Goal: Task Accomplishment & Management: Use online tool/utility

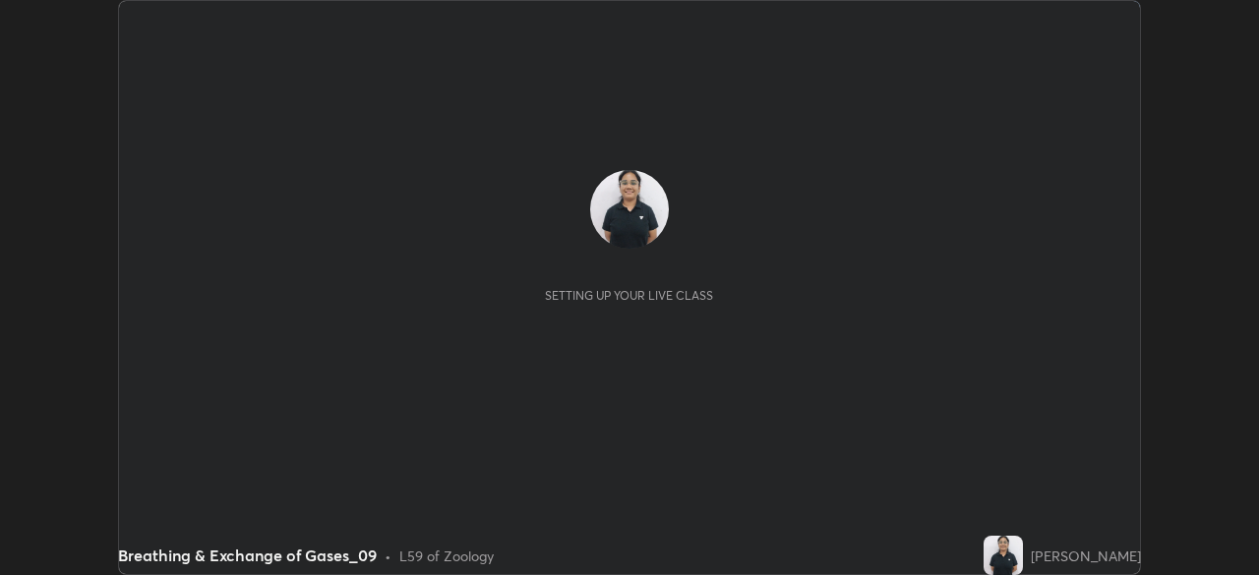
scroll to position [575, 1258]
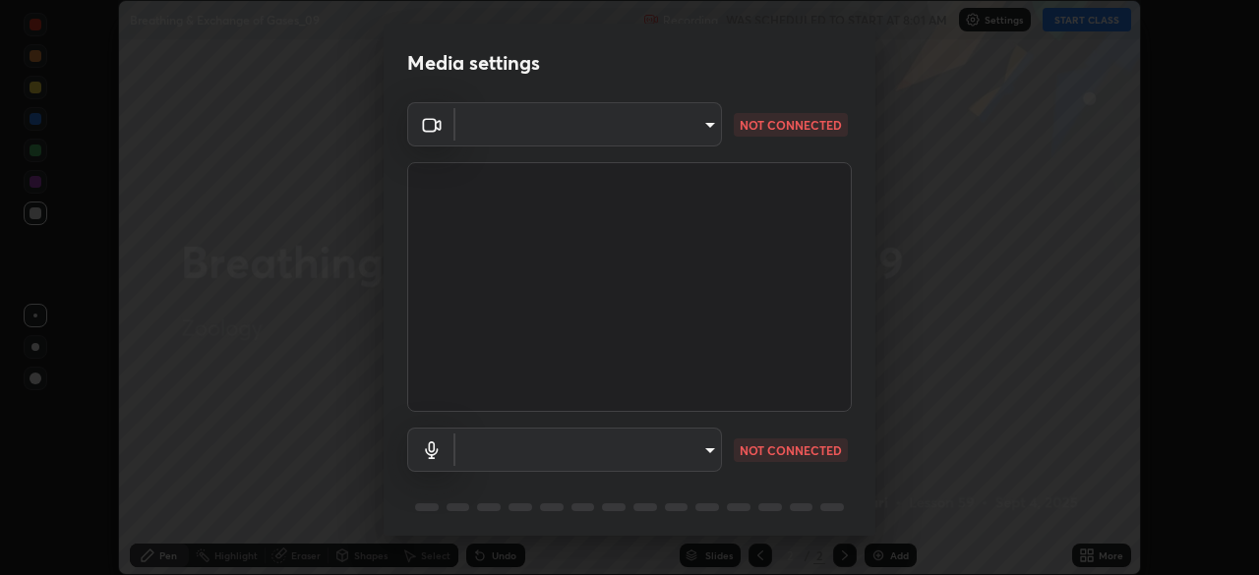
type input "55598c20c3627f74fde2fa62c56176c6afd958eb63f7086a397ce1464aa3371d"
type input "8978167cc43bbe15643b5c1650d15191c1591088b9b21ab250a75ec132c1516a"
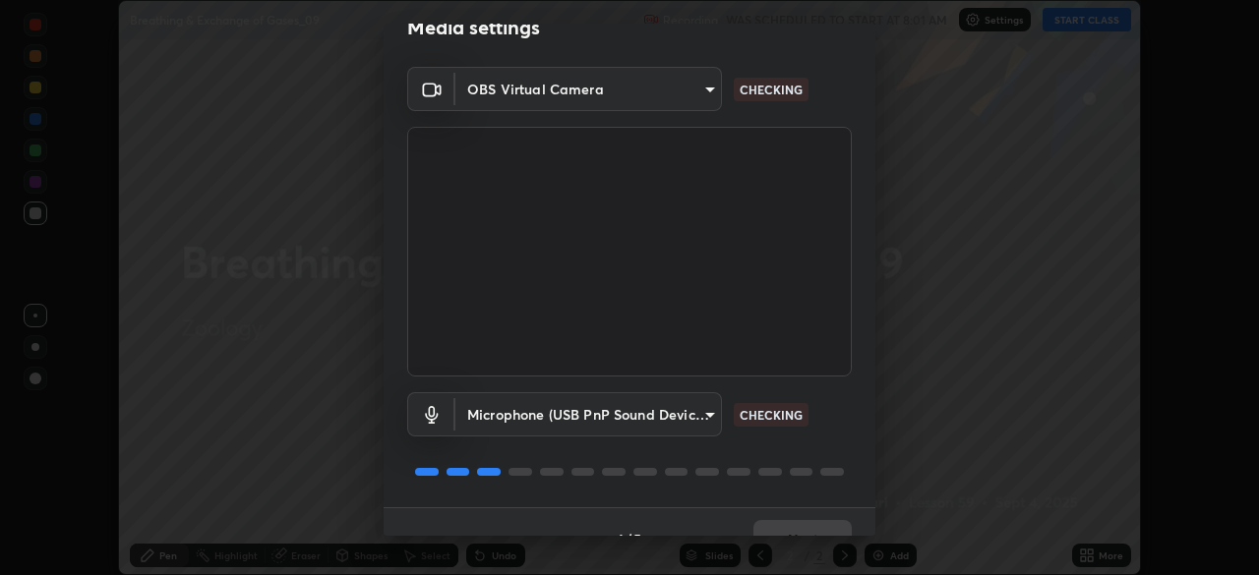
scroll to position [69, 0]
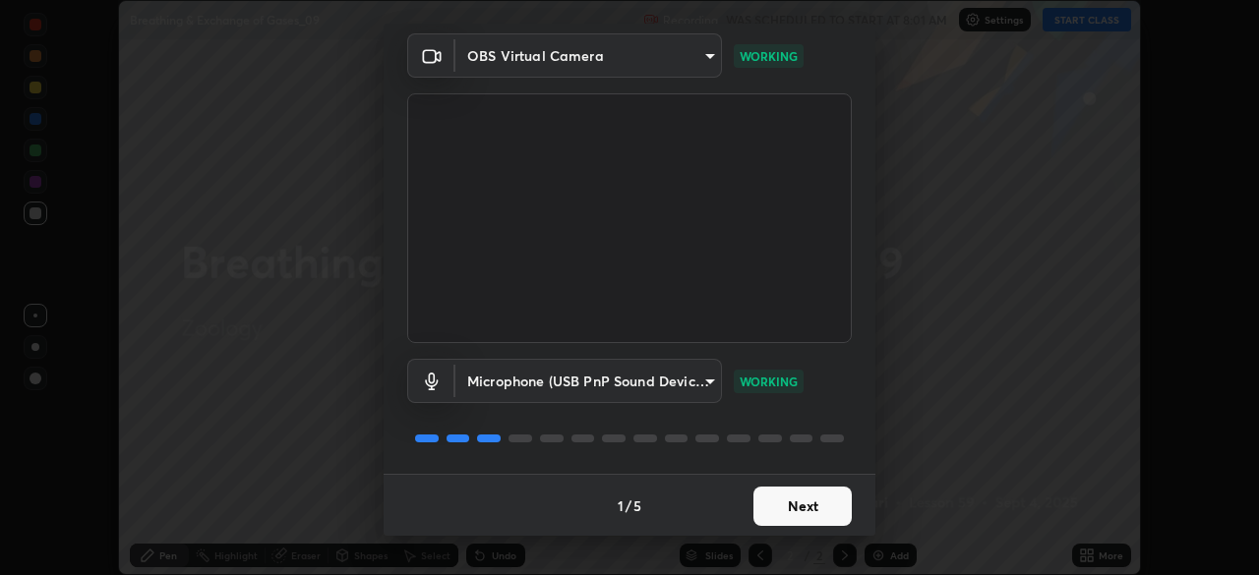
click at [813, 500] on button "Next" at bounding box center [802, 506] width 98 height 39
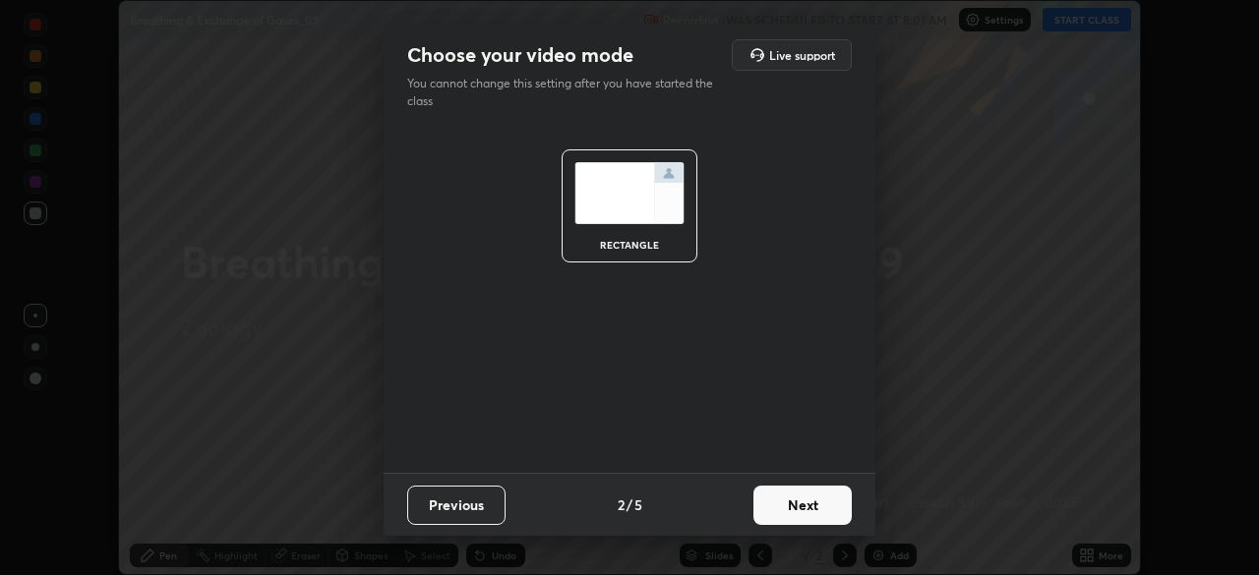
scroll to position [0, 0]
click at [816, 506] on button "Next" at bounding box center [802, 505] width 98 height 39
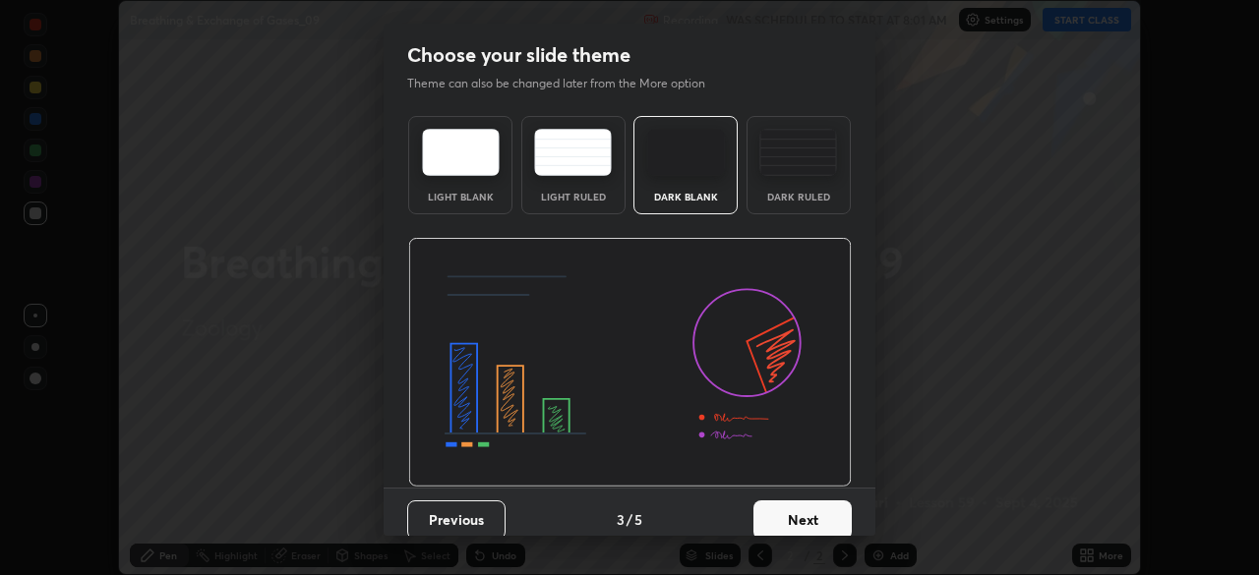
click at [824, 199] on div "Dark Ruled" at bounding box center [798, 197] width 79 height 10
click at [797, 531] on button "Next" at bounding box center [802, 520] width 98 height 39
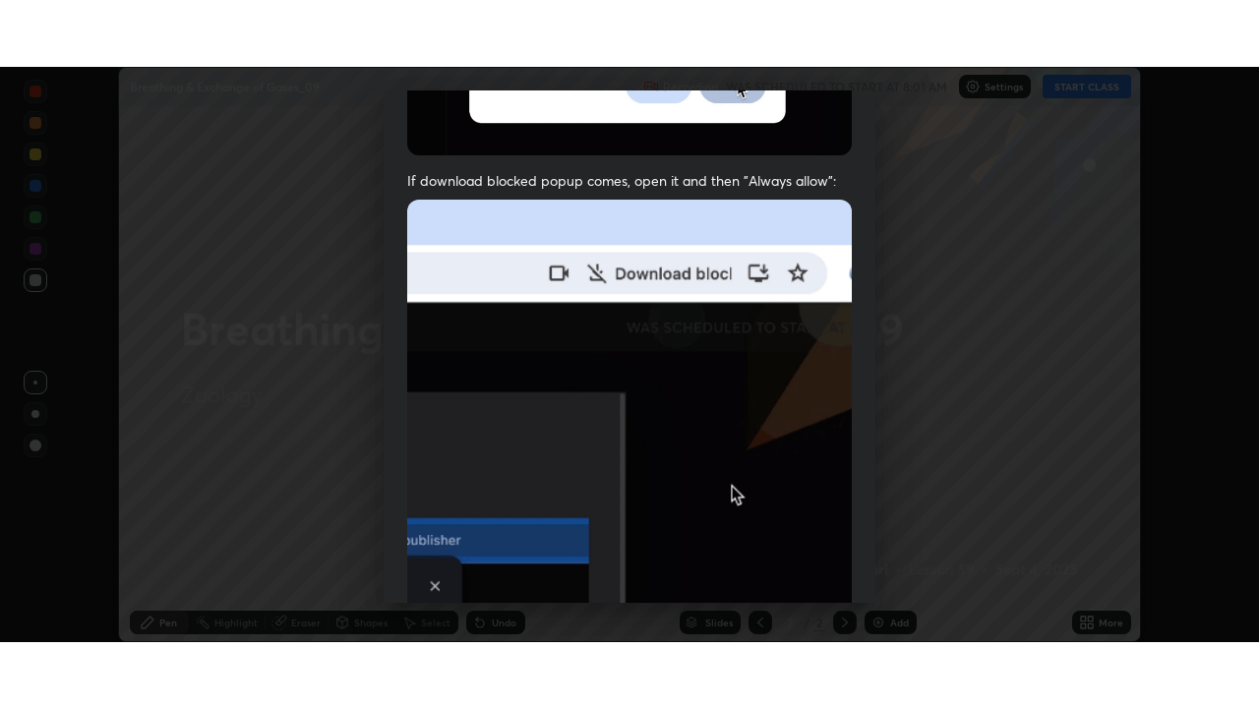
scroll to position [470, 0]
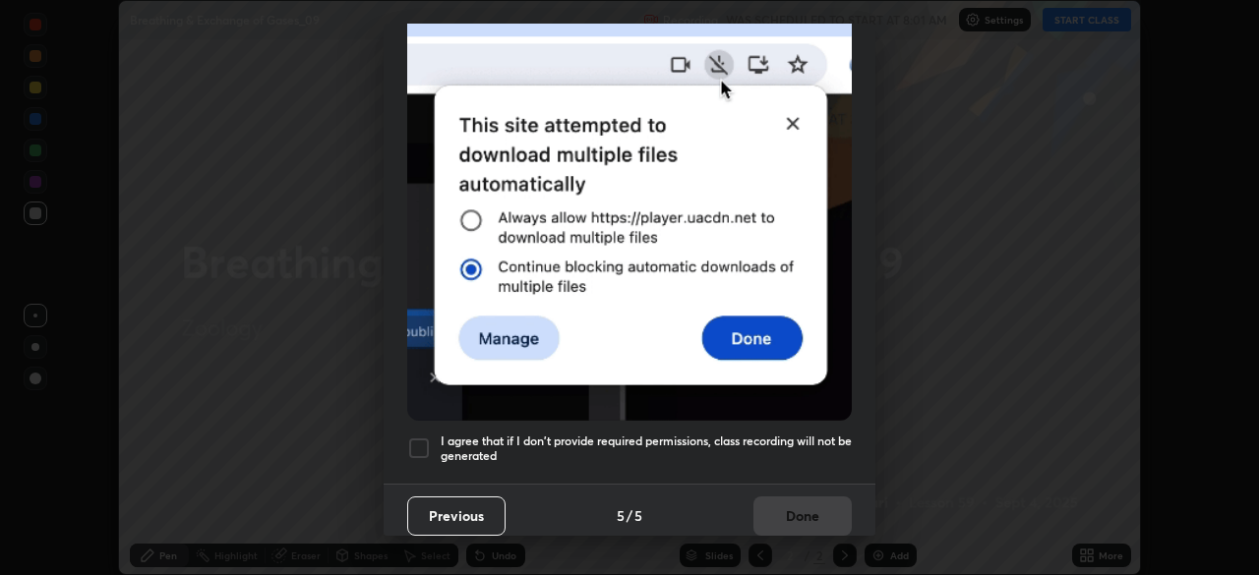
click at [427, 439] on div at bounding box center [419, 449] width 24 height 24
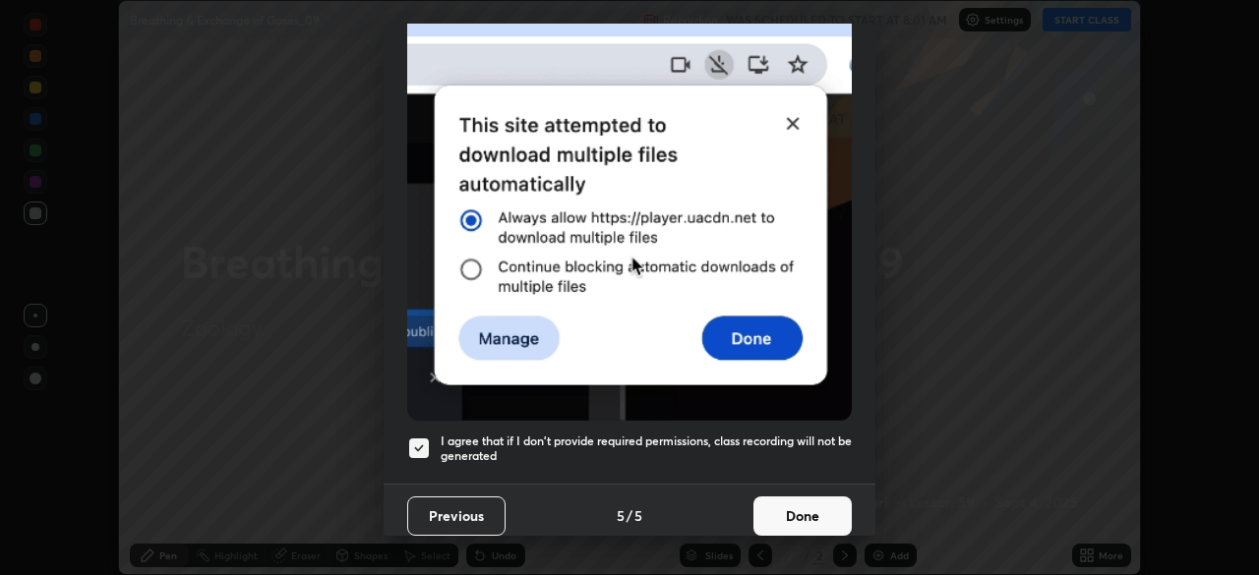
click at [817, 510] on button "Done" at bounding box center [802, 516] width 98 height 39
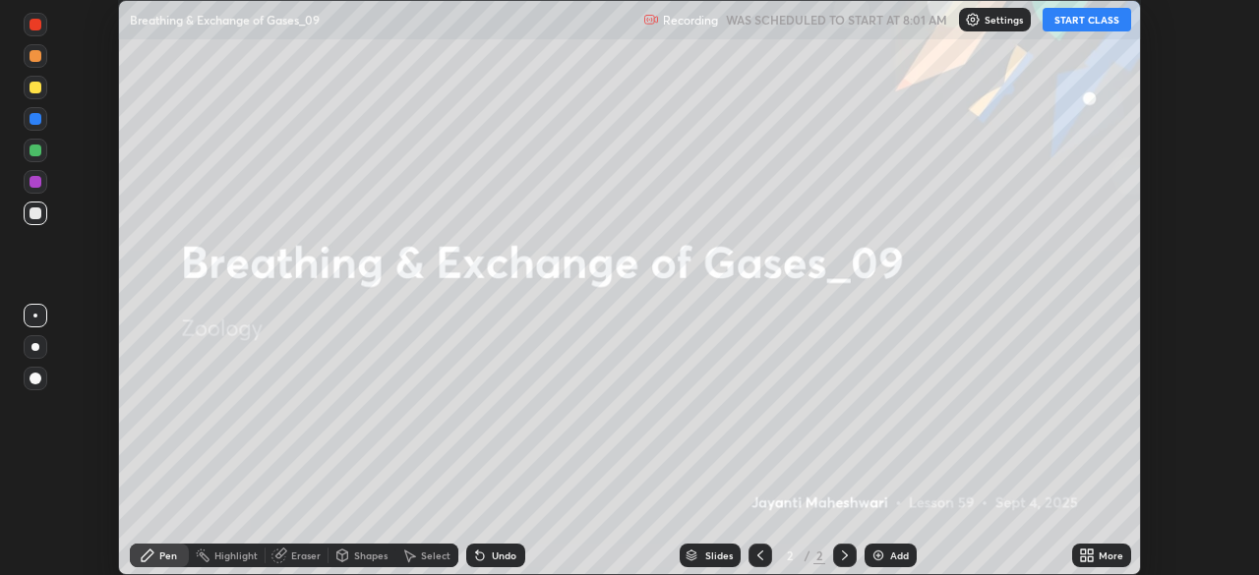
click at [1102, 21] on button "START CLASS" at bounding box center [1087, 20] width 89 height 24
click at [1099, 554] on div "More" at bounding box center [1111, 556] width 25 height 10
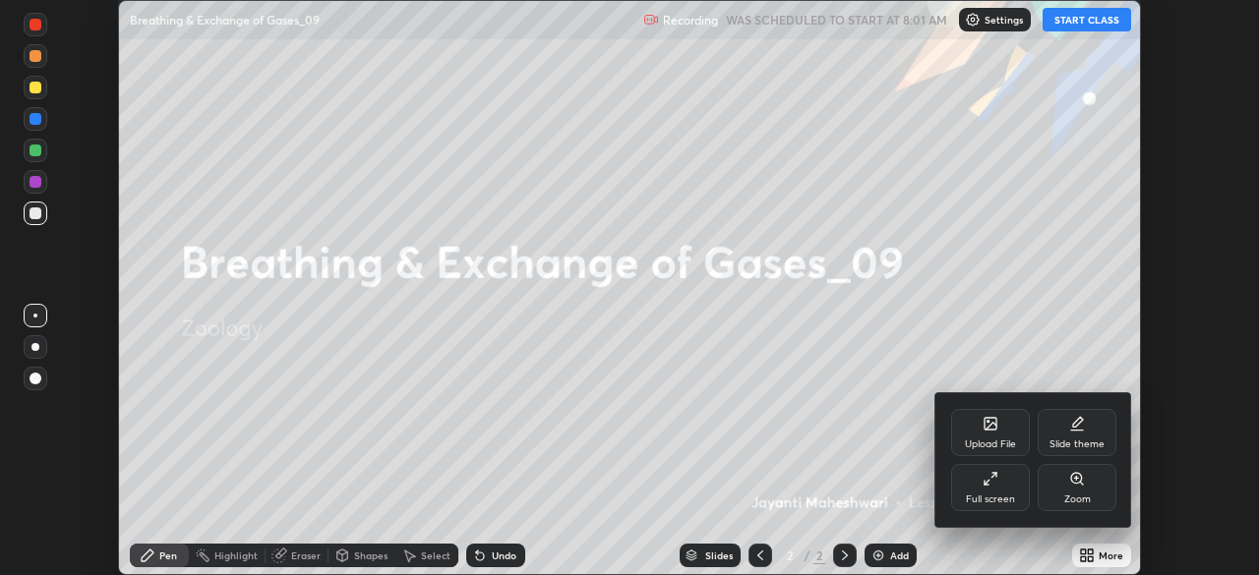
click at [1003, 493] on div "Full screen" at bounding box center [990, 487] width 79 height 47
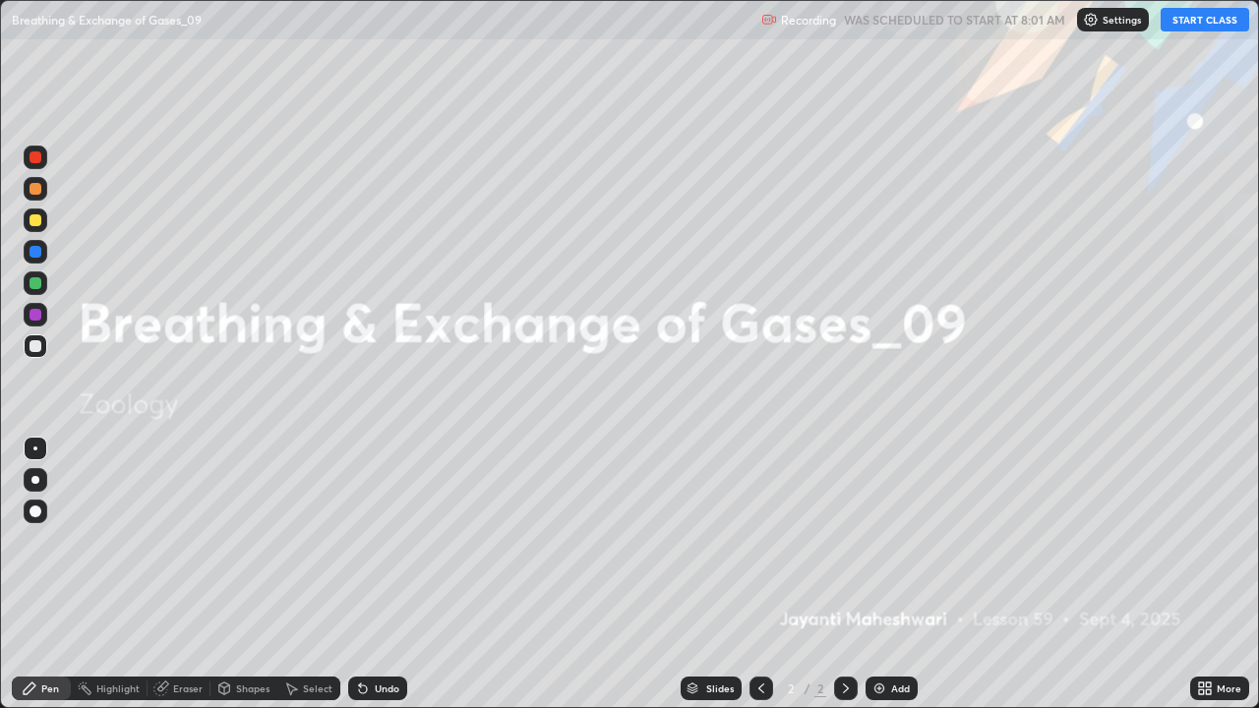
scroll to position [708, 1259]
click at [897, 574] on div "Add" at bounding box center [900, 689] width 19 height 10
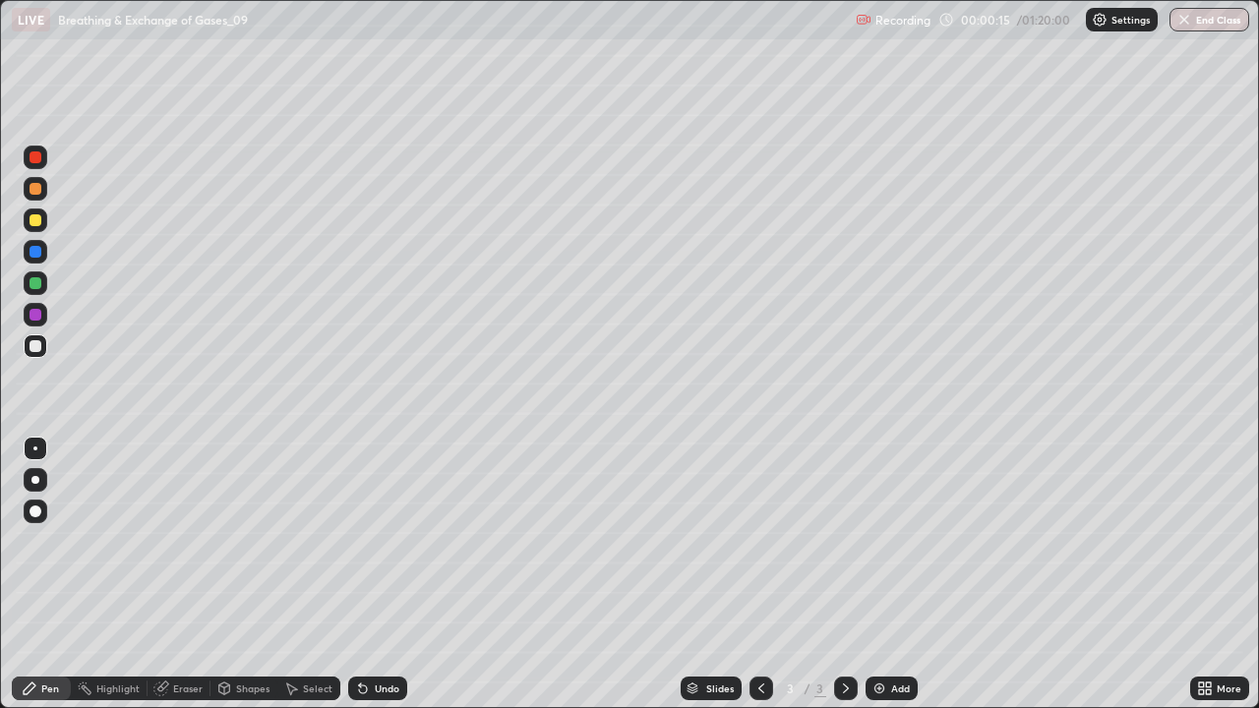
click at [35, 480] on div at bounding box center [35, 480] width 8 height 8
click at [37, 228] on div at bounding box center [36, 221] width 24 height 24
click at [236, 574] on div "Shapes" at bounding box center [252, 689] width 33 height 10
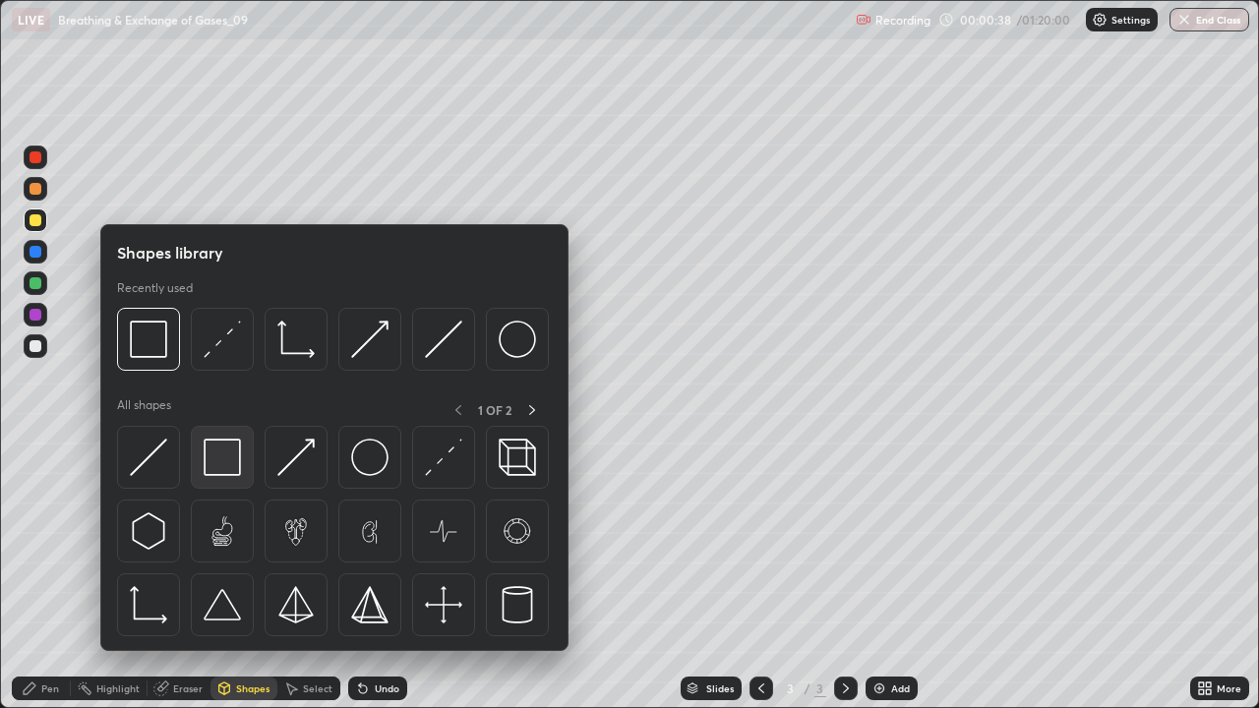
click at [230, 462] on img at bounding box center [222, 457] width 37 height 37
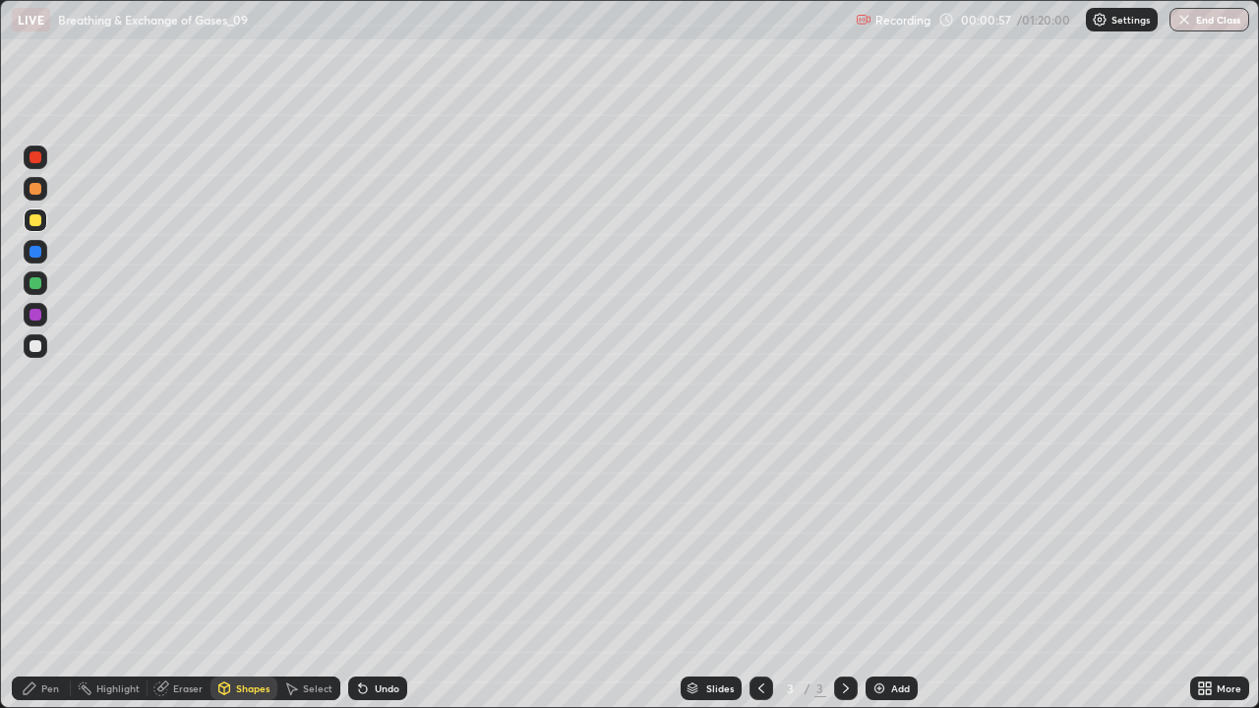
click at [43, 349] on div at bounding box center [36, 346] width 24 height 24
click at [43, 574] on div "Pen" at bounding box center [41, 689] width 59 height 24
click at [35, 229] on div at bounding box center [36, 221] width 24 height 24
click at [40, 350] on div at bounding box center [36, 346] width 12 height 12
click at [39, 284] on div at bounding box center [36, 283] width 12 height 12
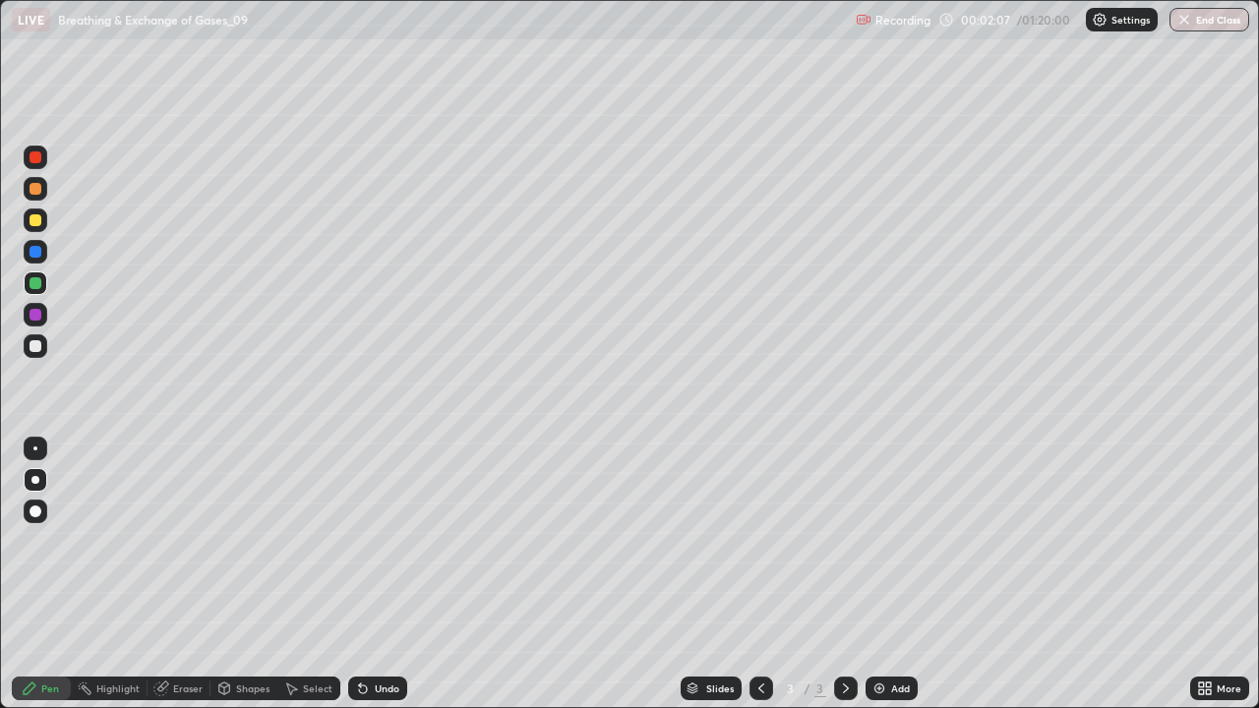
click at [45, 228] on div at bounding box center [36, 221] width 24 height 24
click at [36, 346] on div at bounding box center [36, 346] width 12 height 12
click at [33, 285] on div at bounding box center [36, 283] width 12 height 12
click at [377, 574] on div "Undo" at bounding box center [387, 689] width 25 height 10
click at [45, 348] on div at bounding box center [36, 346] width 24 height 24
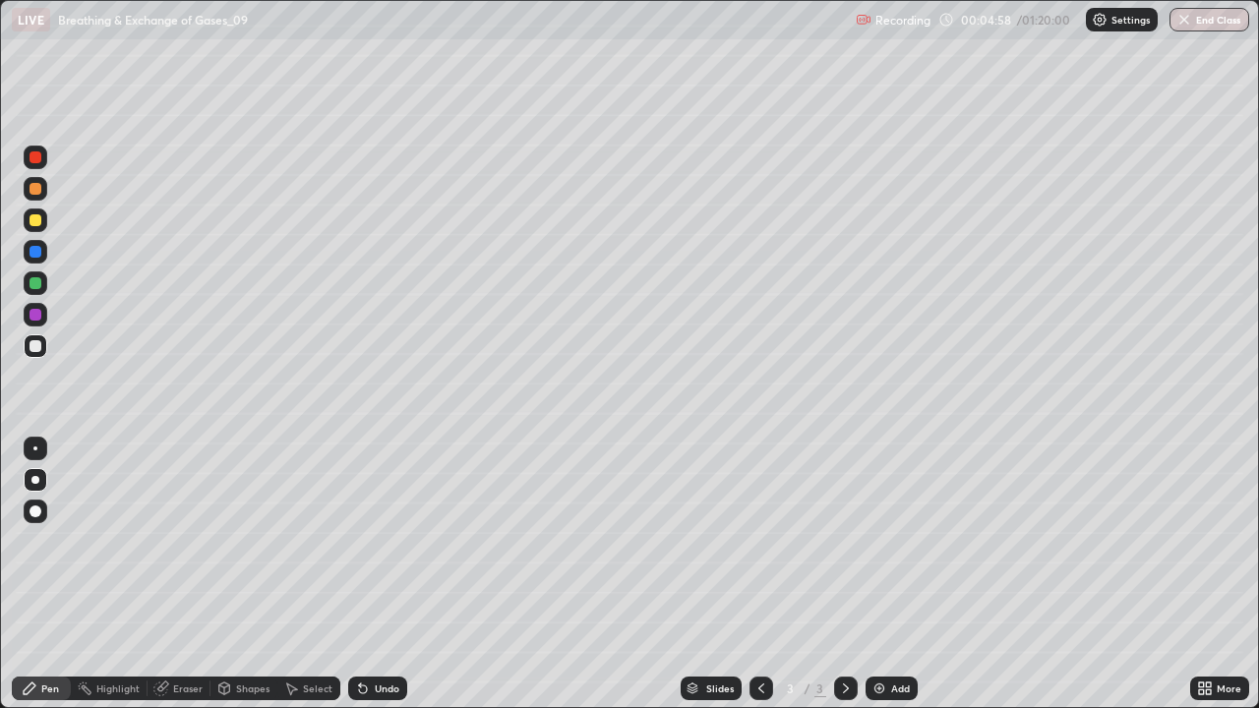
click at [31, 193] on div at bounding box center [36, 189] width 12 height 12
click at [893, 574] on div "Add" at bounding box center [900, 689] width 19 height 10
click at [36, 220] on div at bounding box center [36, 220] width 12 height 12
click at [370, 574] on div "Undo" at bounding box center [377, 689] width 59 height 24
click at [375, 574] on div "Undo" at bounding box center [387, 689] width 25 height 10
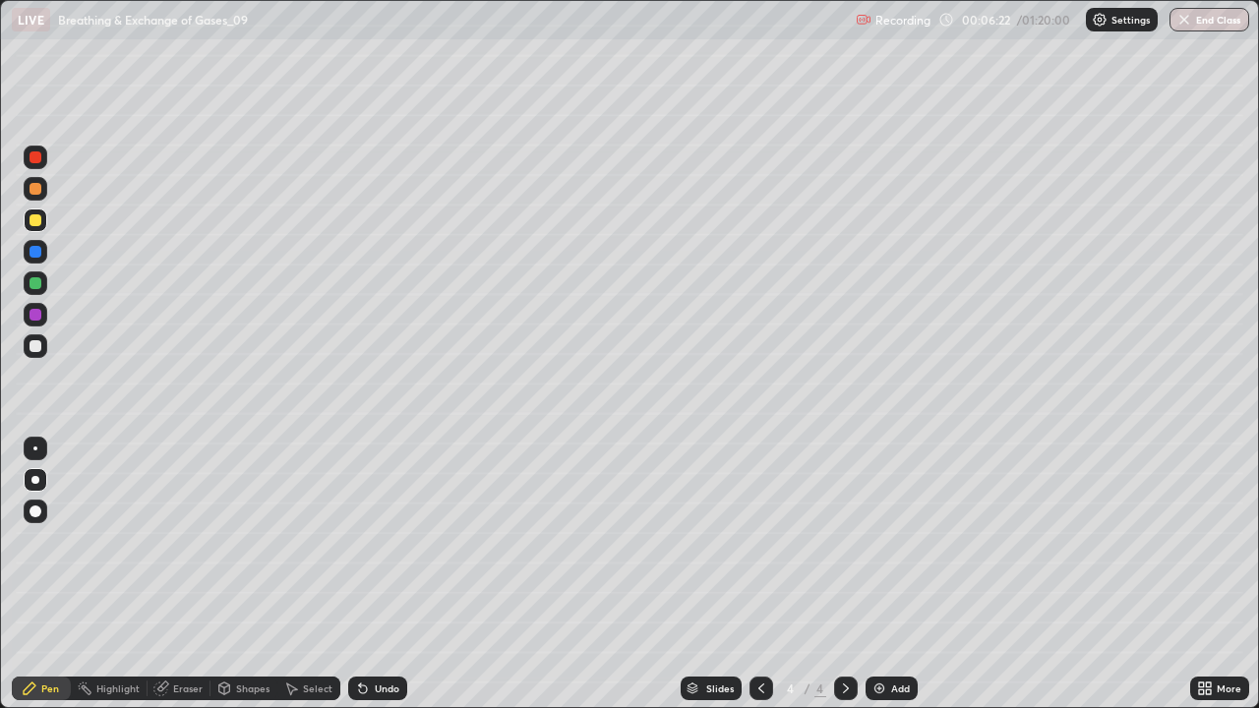
click at [375, 574] on div "Undo" at bounding box center [387, 689] width 25 height 10
click at [376, 574] on div "Undo" at bounding box center [377, 689] width 59 height 24
click at [378, 574] on div "Undo" at bounding box center [377, 689] width 59 height 24
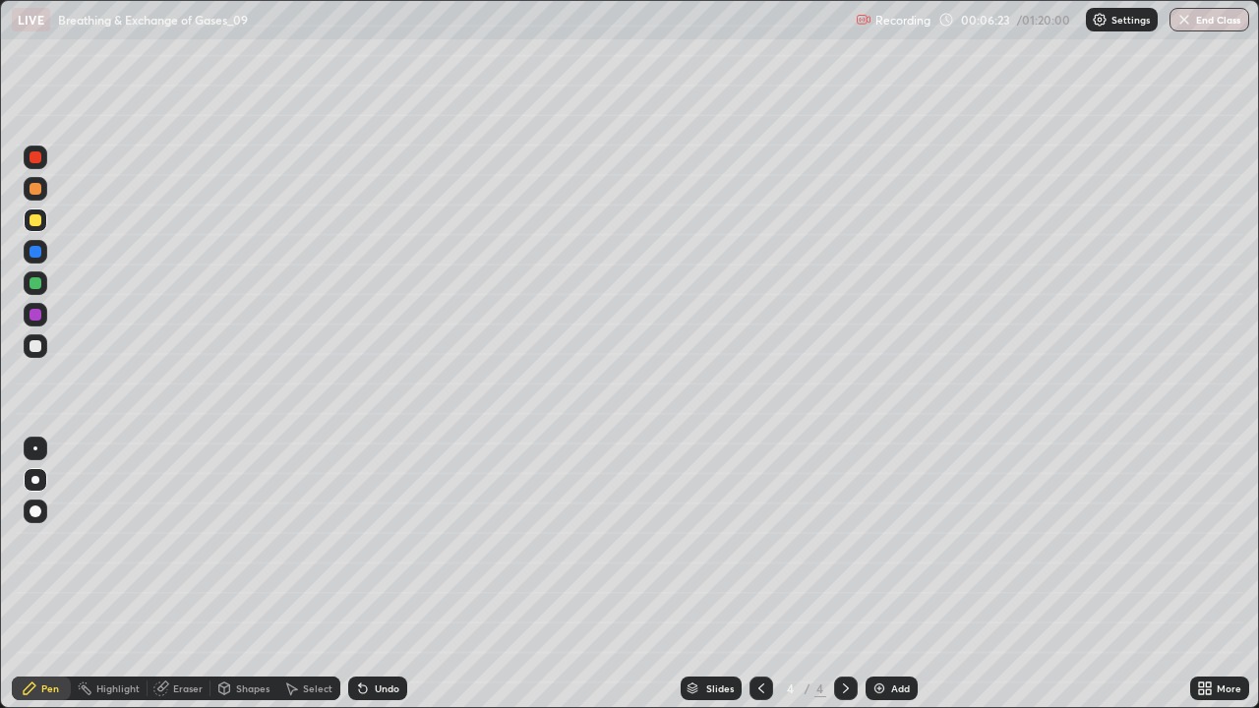
click at [368, 574] on div "Undo" at bounding box center [377, 689] width 59 height 24
click at [374, 574] on div "Undo" at bounding box center [377, 689] width 59 height 24
click at [35, 347] on div at bounding box center [36, 346] width 12 height 12
click at [37, 160] on div at bounding box center [36, 157] width 12 height 12
click at [378, 574] on div "Undo" at bounding box center [377, 689] width 59 height 24
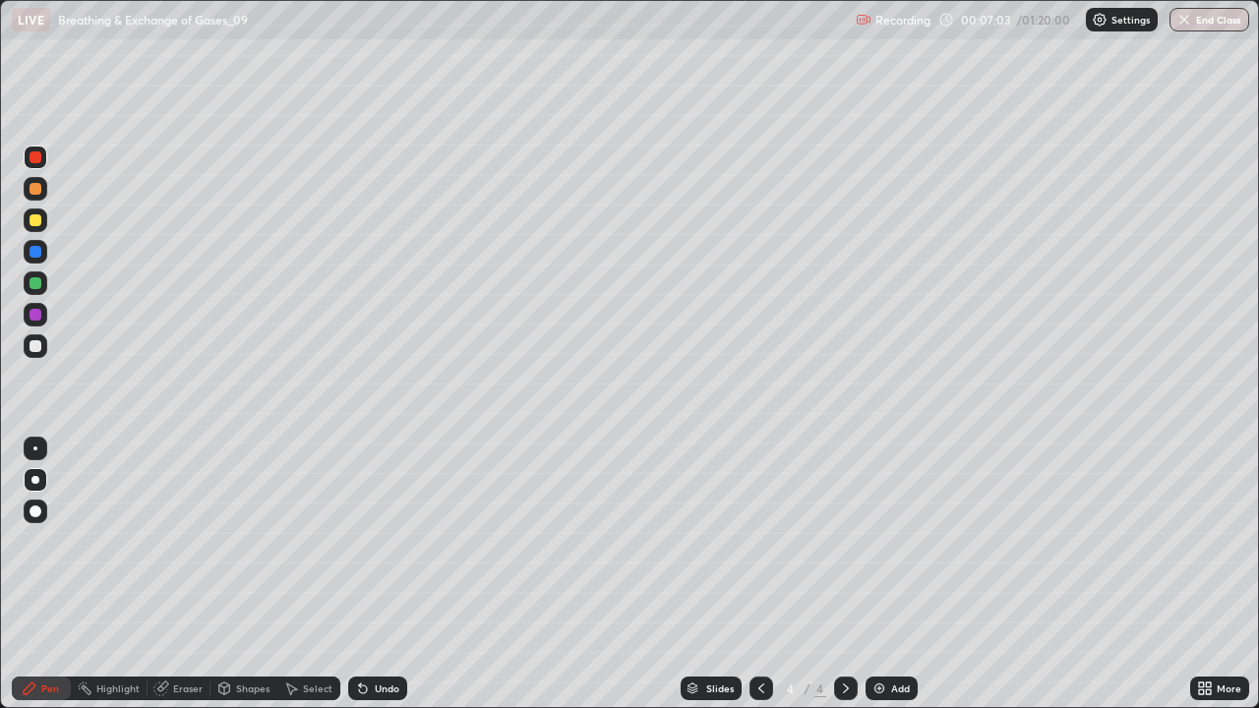
click at [232, 574] on div "Shapes" at bounding box center [243, 689] width 67 height 24
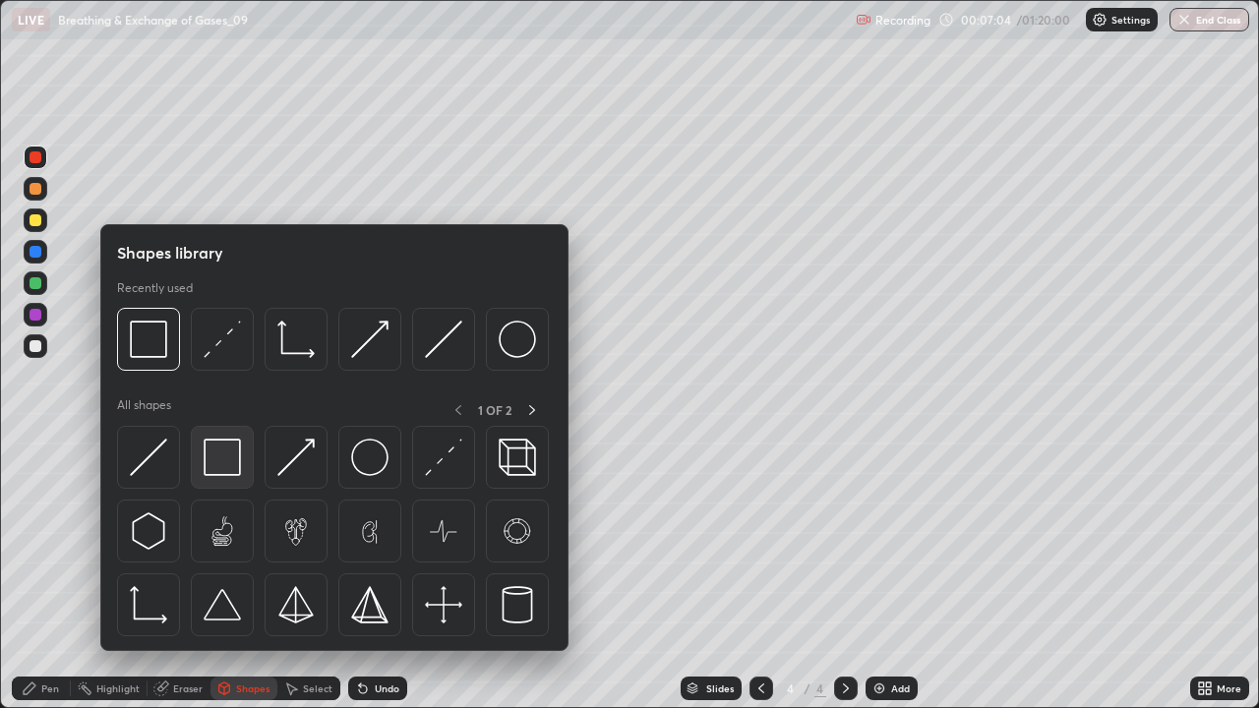
click at [224, 456] on img at bounding box center [222, 457] width 37 height 37
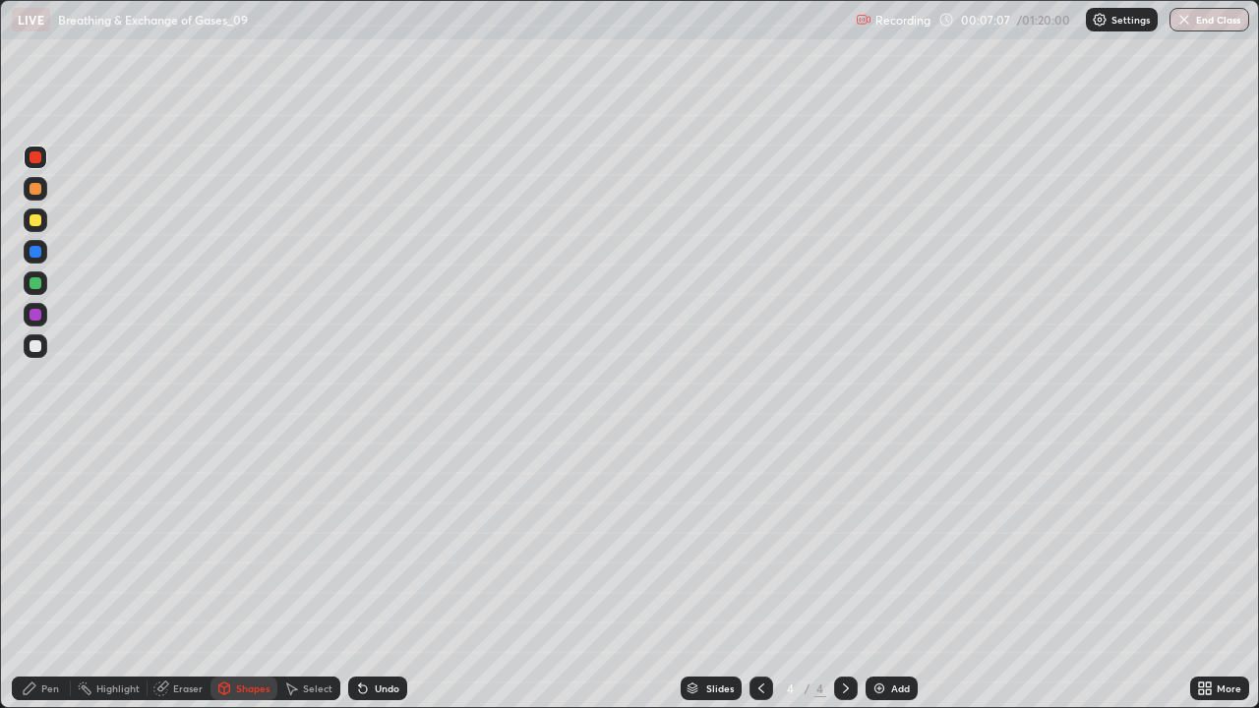
click at [36, 349] on div at bounding box center [36, 346] width 12 height 12
click at [171, 574] on div "Eraser" at bounding box center [179, 689] width 63 height 24
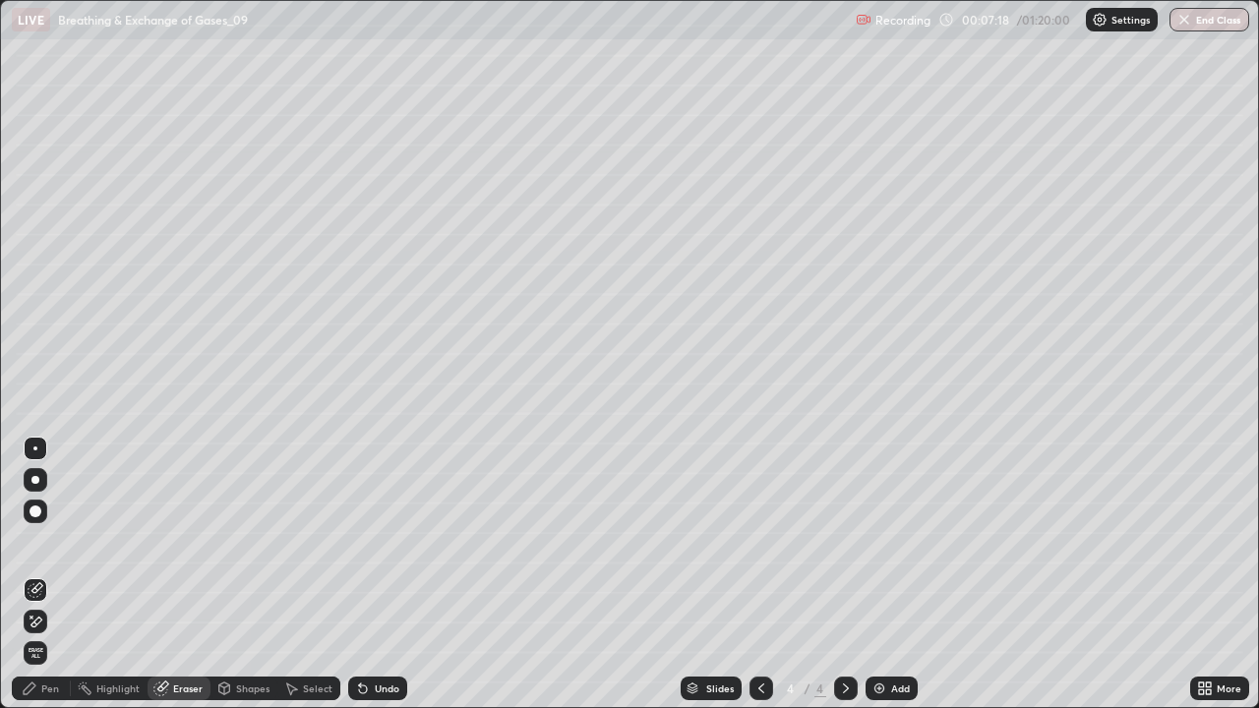
click at [25, 574] on icon at bounding box center [30, 689] width 16 height 16
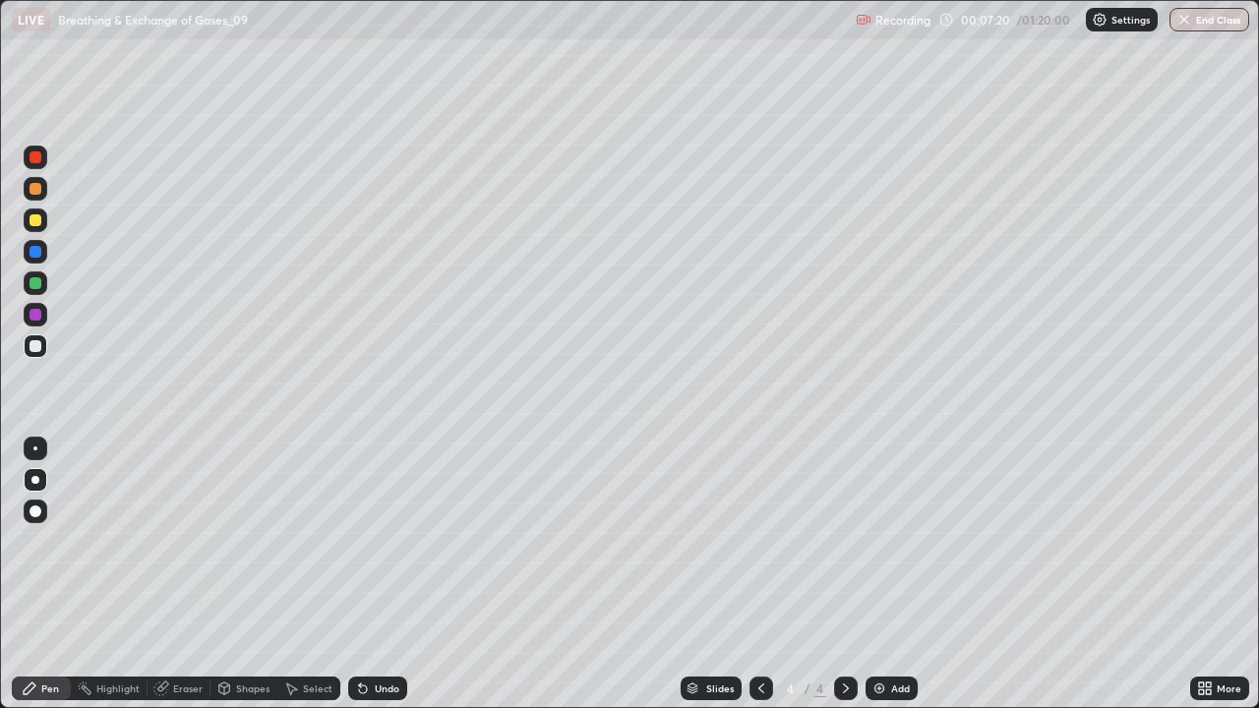
click at [35, 158] on div at bounding box center [36, 157] width 12 height 12
click at [31, 350] on div at bounding box center [36, 346] width 12 height 12
click at [30, 281] on div at bounding box center [36, 283] width 12 height 12
click at [32, 221] on div at bounding box center [36, 220] width 12 height 12
click at [362, 574] on icon at bounding box center [363, 690] width 8 height 8
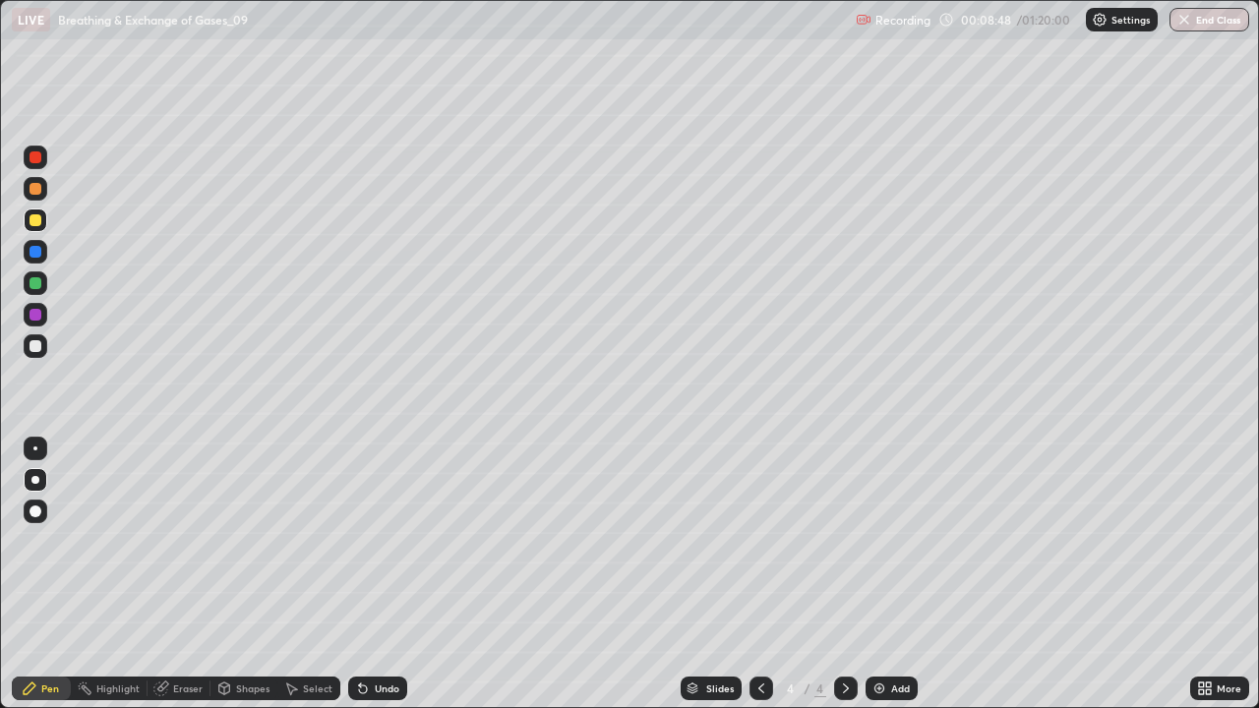
click at [35, 287] on div at bounding box center [36, 283] width 12 height 12
click at [38, 189] on div at bounding box center [36, 189] width 12 height 12
click at [380, 574] on div "Undo" at bounding box center [387, 689] width 25 height 10
click at [377, 574] on div "Undo" at bounding box center [387, 689] width 25 height 10
click at [376, 574] on div "Undo" at bounding box center [387, 689] width 25 height 10
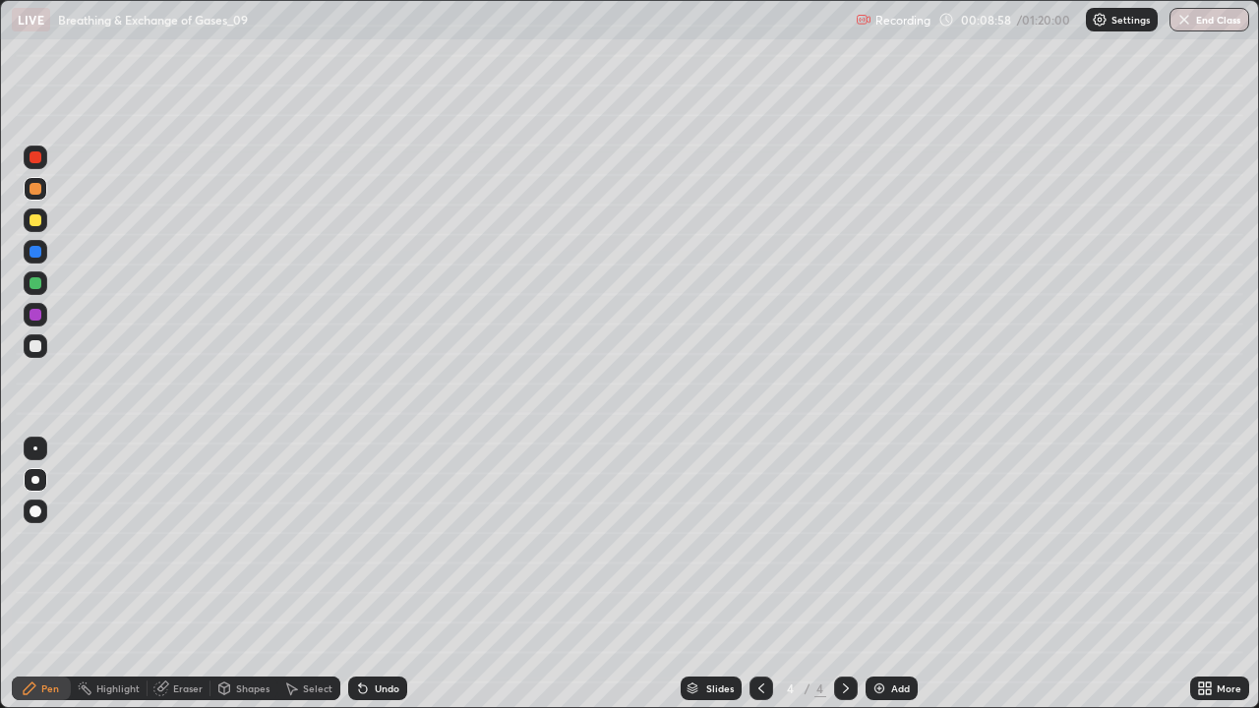
click at [376, 574] on div "Undo" at bounding box center [387, 689] width 25 height 10
click at [33, 346] on div at bounding box center [36, 346] width 12 height 12
click at [31, 316] on div at bounding box center [36, 315] width 12 height 12
click at [37, 283] on div at bounding box center [36, 283] width 12 height 12
click at [37, 220] on div at bounding box center [36, 220] width 12 height 12
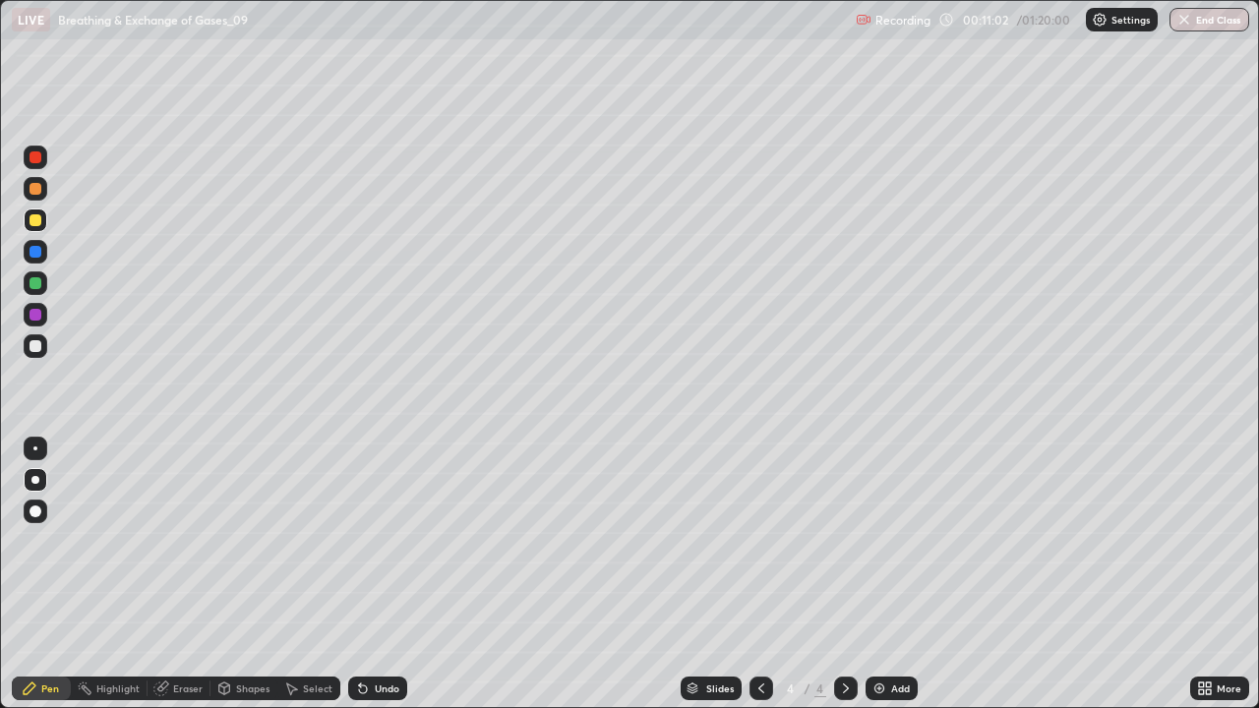
click at [33, 286] on div at bounding box center [36, 283] width 12 height 12
click at [37, 191] on div at bounding box center [36, 189] width 12 height 12
click at [243, 574] on div "Shapes" at bounding box center [252, 689] width 33 height 10
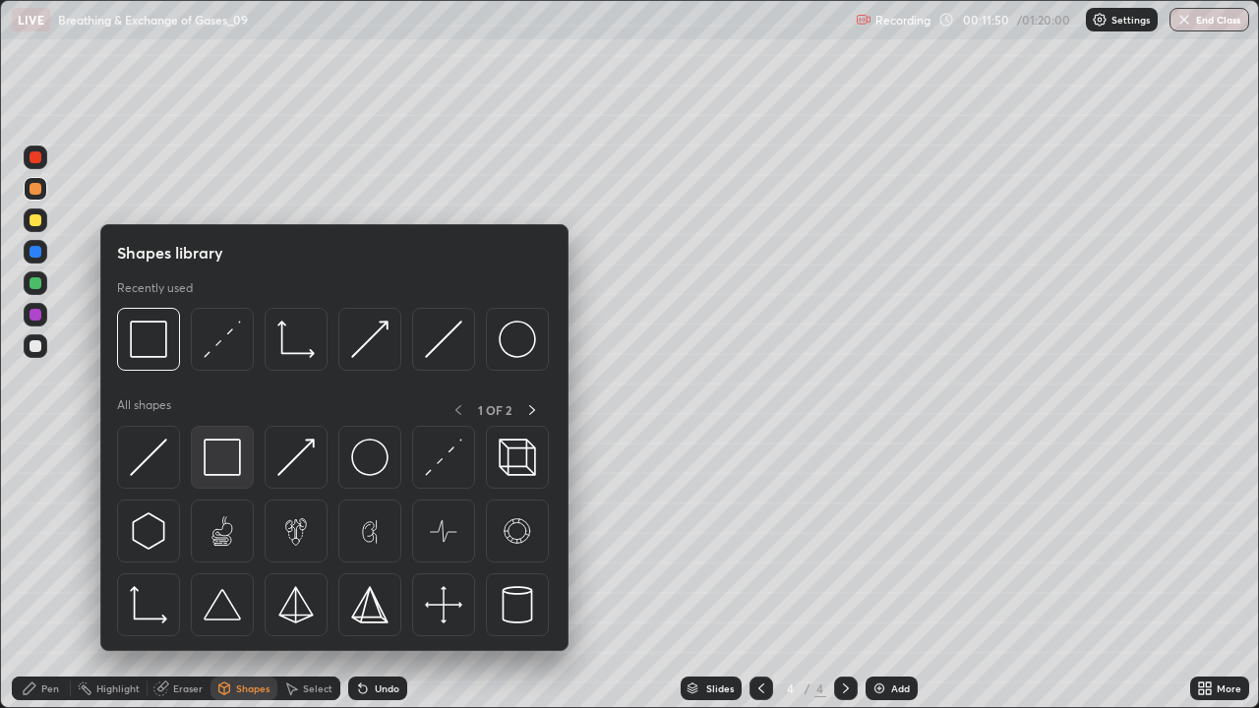
click at [227, 453] on img at bounding box center [222, 457] width 37 height 37
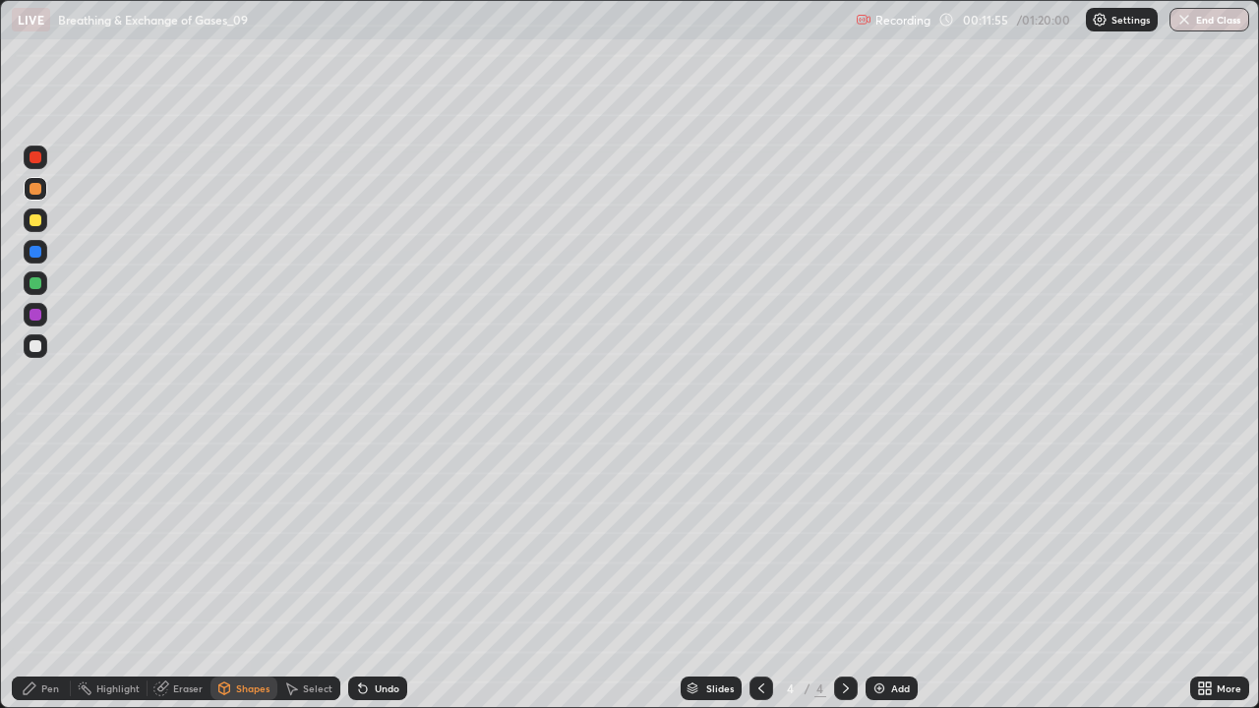
click at [49, 574] on div "Pen" at bounding box center [41, 689] width 59 height 24
click at [35, 159] on div at bounding box center [36, 157] width 12 height 12
click at [44, 343] on div at bounding box center [36, 346] width 24 height 24
click at [177, 574] on div "Eraser" at bounding box center [188, 689] width 30 height 10
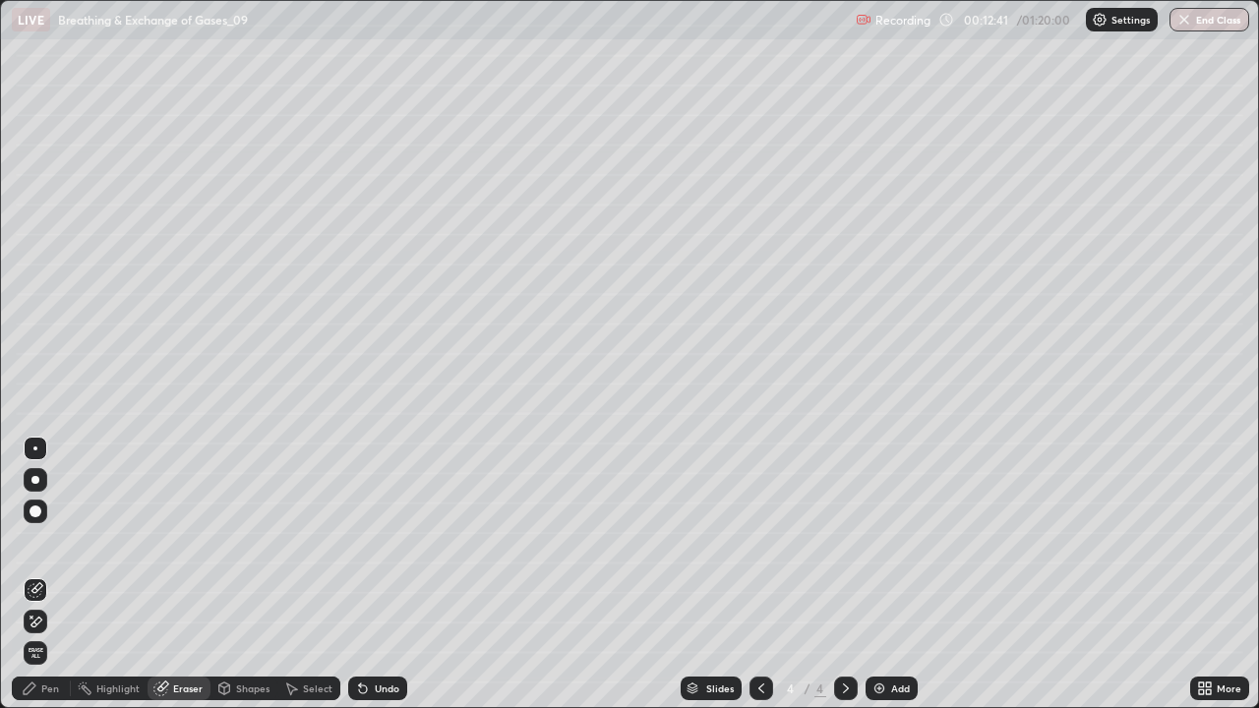
click at [41, 574] on div "Pen" at bounding box center [50, 689] width 18 height 10
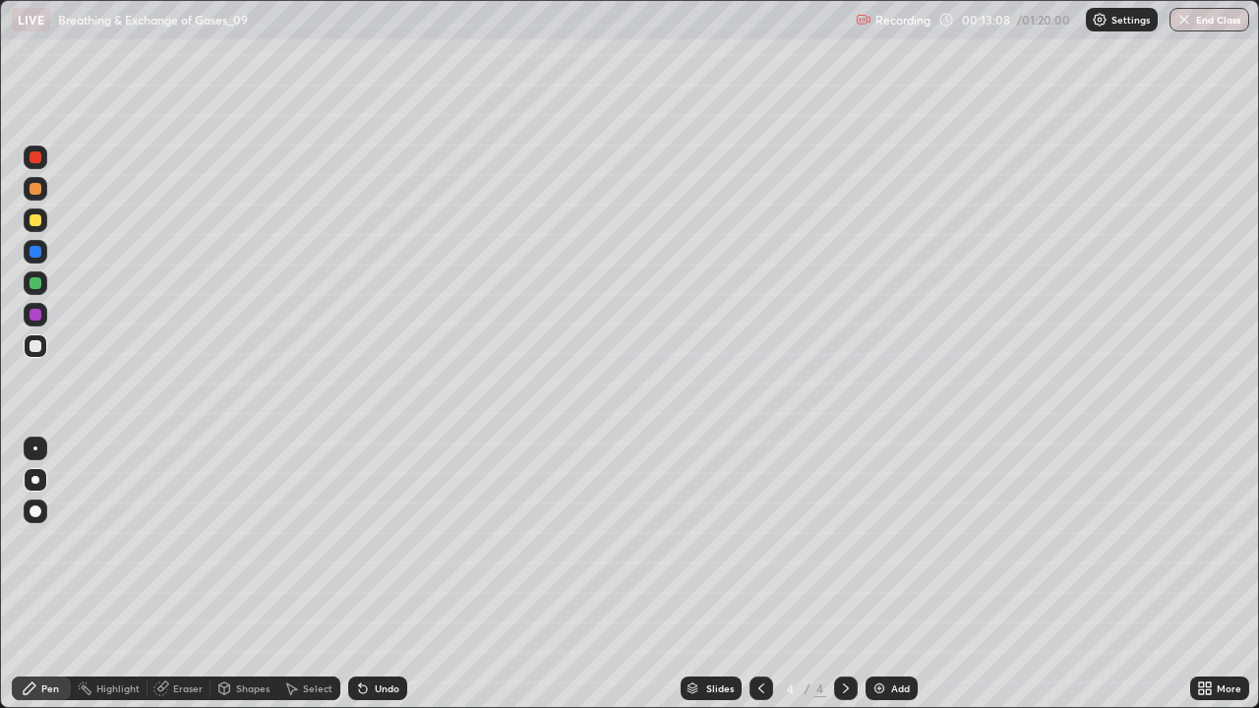
click at [42, 280] on div at bounding box center [36, 283] width 24 height 24
click at [35, 348] on div at bounding box center [36, 346] width 12 height 12
click at [33, 314] on div at bounding box center [36, 315] width 12 height 12
click at [32, 222] on div at bounding box center [36, 220] width 12 height 12
click at [881, 574] on img at bounding box center [879, 689] width 16 height 16
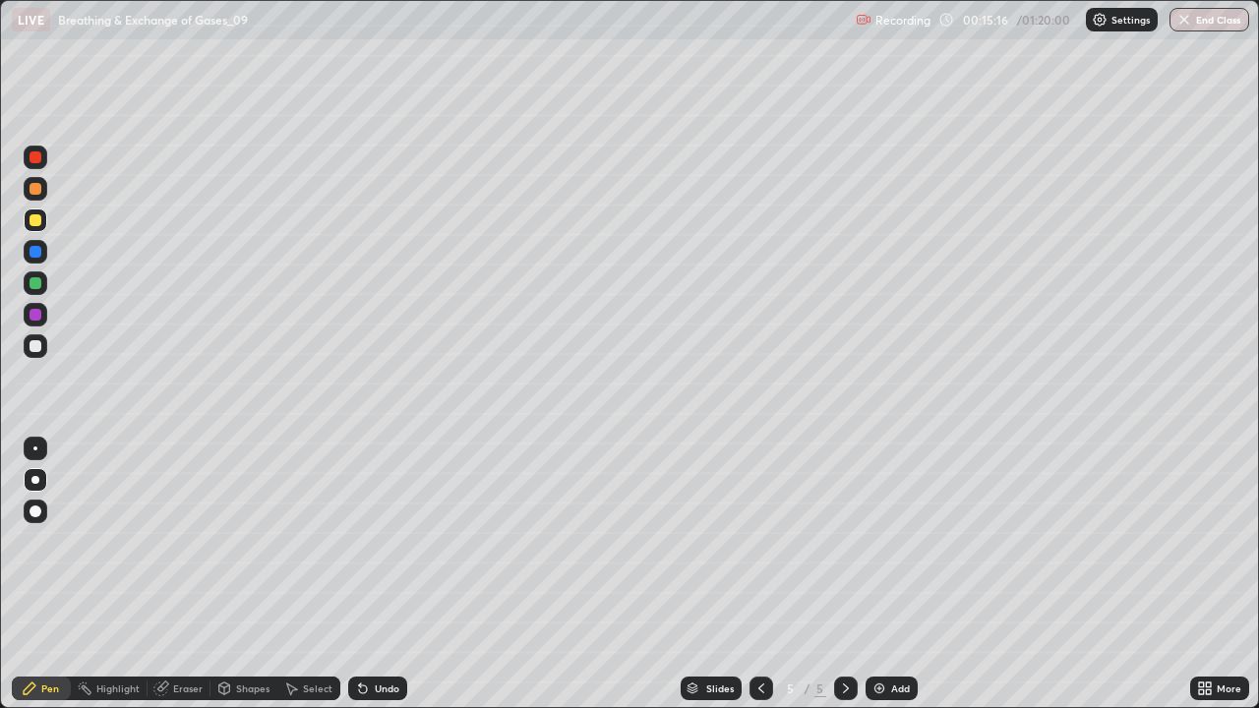
click at [35, 350] on div at bounding box center [36, 346] width 12 height 12
click at [39, 222] on div at bounding box center [36, 220] width 12 height 12
click at [35, 193] on div at bounding box center [36, 189] width 12 height 12
click at [39, 220] on div at bounding box center [36, 220] width 12 height 12
click at [37, 285] on div at bounding box center [36, 283] width 12 height 12
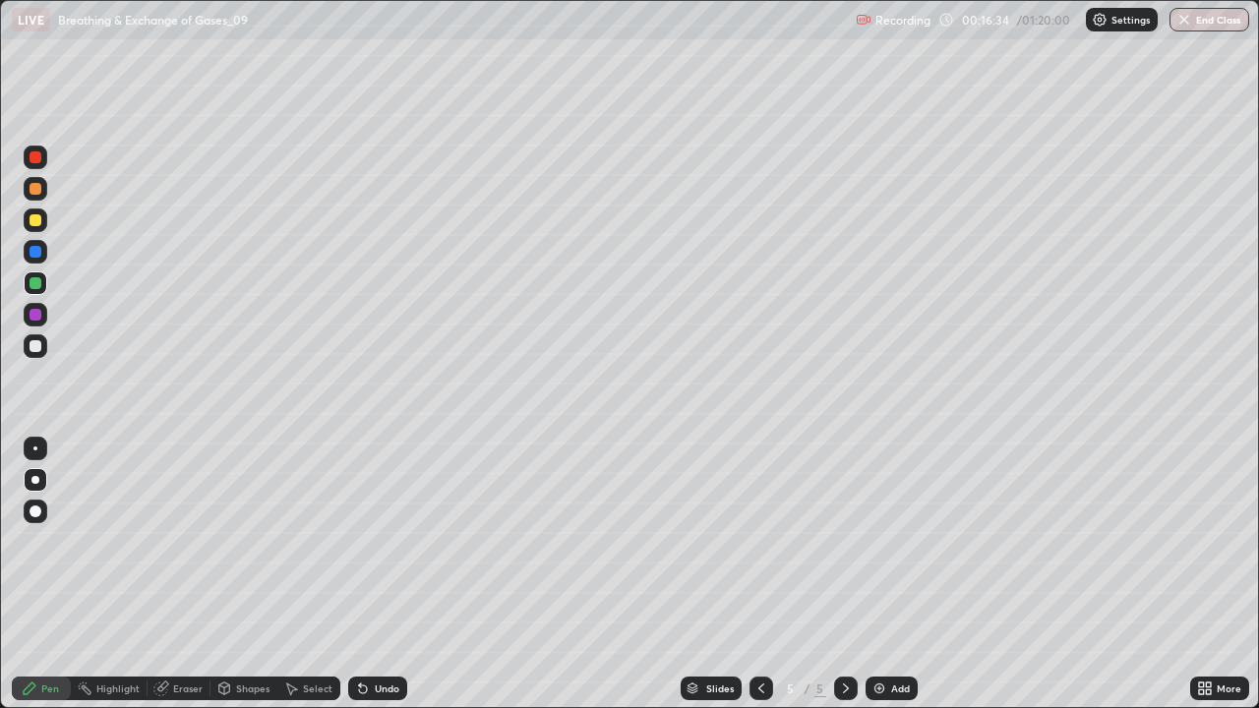
click at [38, 348] on div at bounding box center [36, 346] width 12 height 12
click at [35, 222] on div at bounding box center [36, 220] width 12 height 12
click at [37, 285] on div at bounding box center [36, 283] width 12 height 12
click at [35, 350] on div at bounding box center [36, 346] width 12 height 12
click at [37, 220] on div at bounding box center [36, 220] width 12 height 12
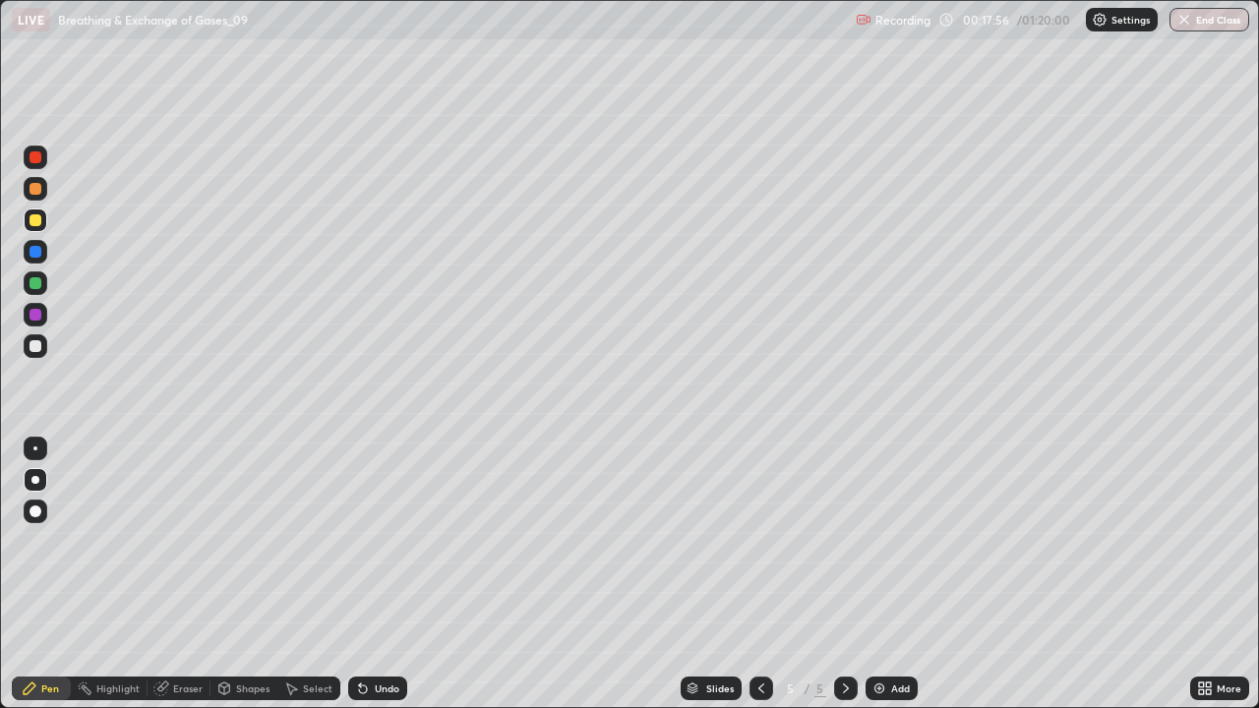
click at [36, 348] on div at bounding box center [36, 346] width 12 height 12
click at [37, 220] on div at bounding box center [36, 220] width 12 height 12
click at [35, 189] on div at bounding box center [36, 189] width 12 height 12
click at [33, 340] on div at bounding box center [36, 346] width 12 height 12
click at [758, 574] on icon at bounding box center [761, 689] width 16 height 16
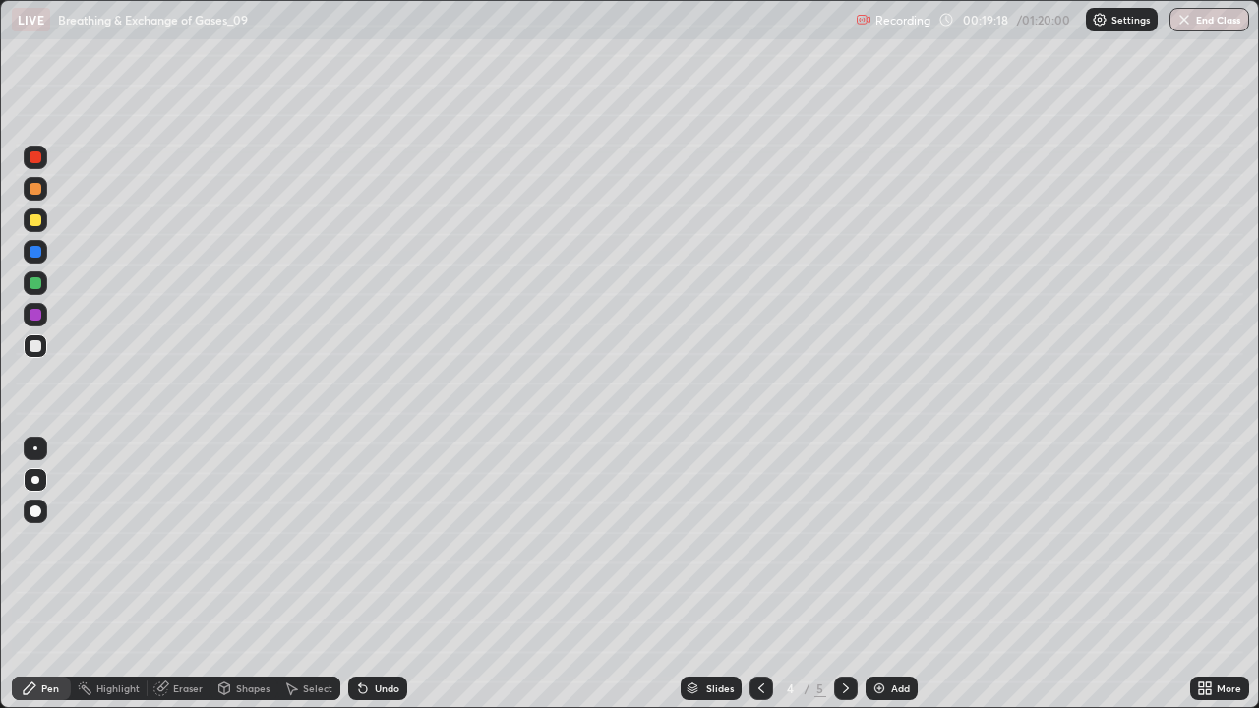
click at [759, 574] on icon at bounding box center [761, 689] width 16 height 16
click at [844, 574] on div at bounding box center [846, 689] width 24 height 24
click at [173, 574] on div "Eraser" at bounding box center [188, 689] width 30 height 10
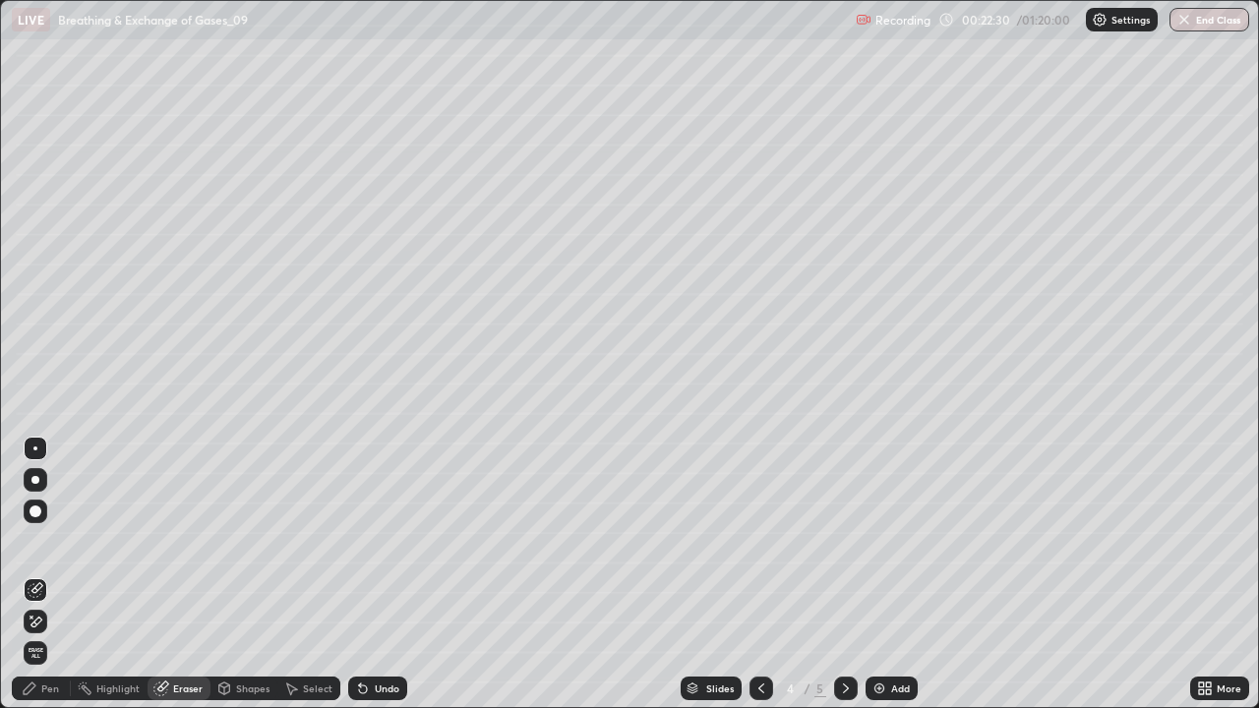
click at [30, 574] on icon at bounding box center [30, 689] width 16 height 16
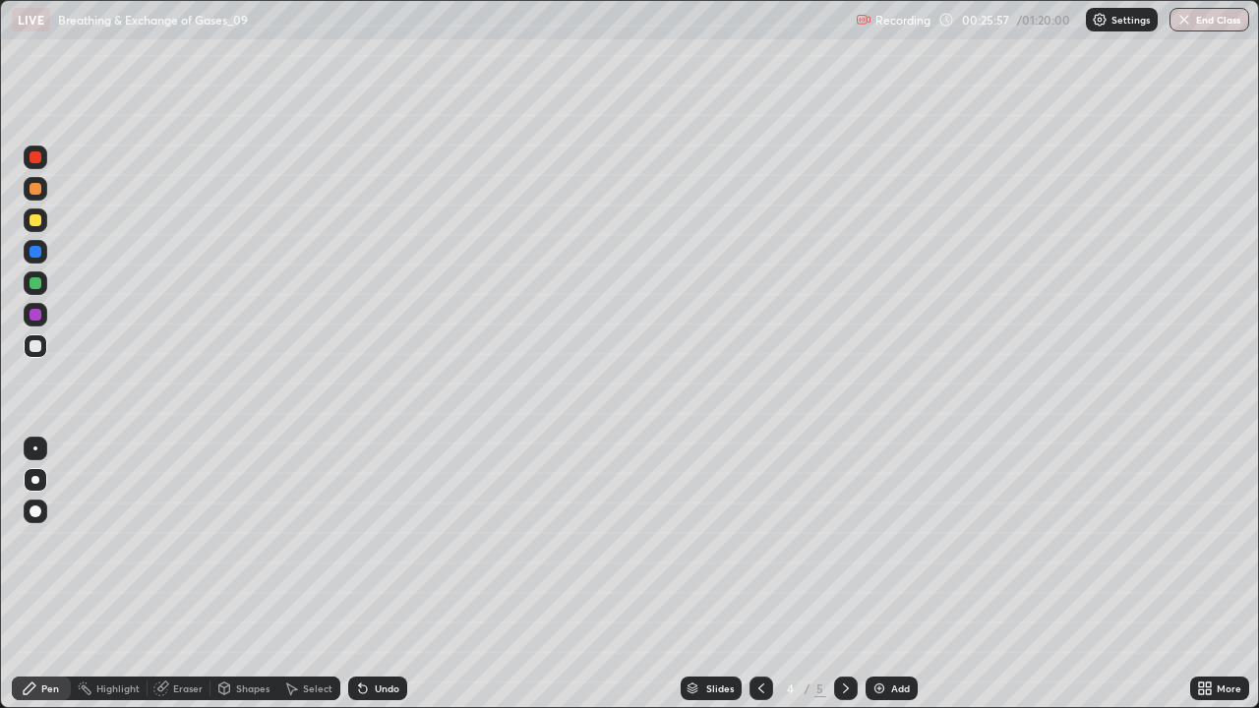
click at [844, 574] on icon at bounding box center [846, 689] width 16 height 16
click at [37, 193] on div at bounding box center [36, 189] width 12 height 12
click at [38, 357] on div at bounding box center [36, 346] width 24 height 24
click at [36, 219] on div at bounding box center [36, 220] width 12 height 12
click at [37, 350] on div at bounding box center [36, 346] width 12 height 12
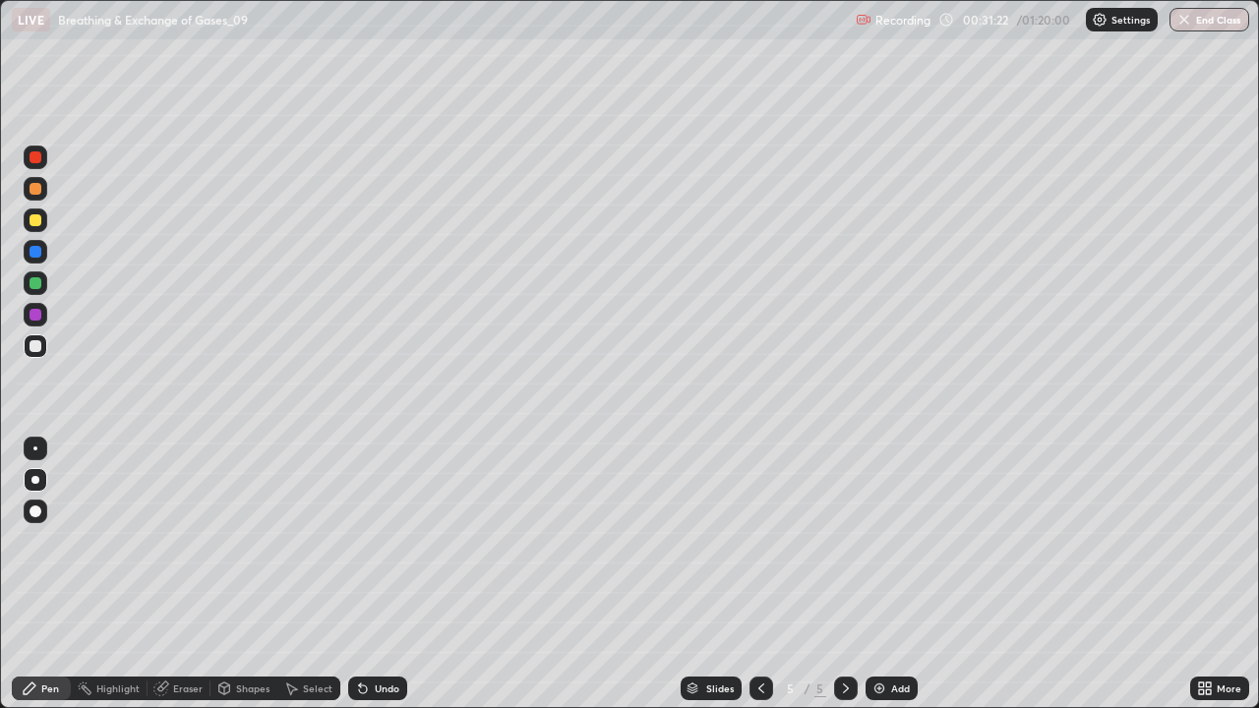
click at [891, 574] on div "Add" at bounding box center [900, 689] width 19 height 10
click at [33, 222] on div at bounding box center [36, 220] width 12 height 12
click at [40, 161] on div at bounding box center [36, 157] width 12 height 12
click at [39, 350] on div at bounding box center [36, 346] width 12 height 12
click at [35, 224] on div at bounding box center [36, 220] width 12 height 12
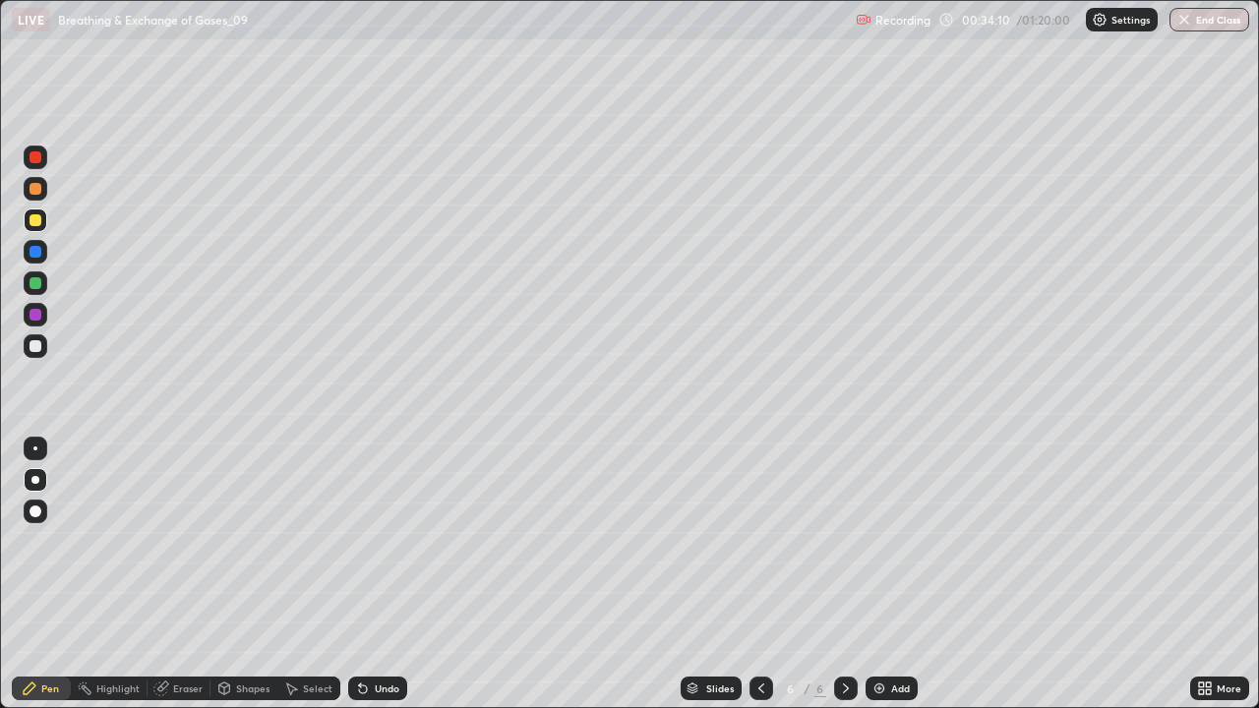
click at [39, 355] on div at bounding box center [36, 346] width 24 height 24
click at [35, 314] on div at bounding box center [36, 315] width 12 height 12
click at [36, 283] on div at bounding box center [36, 283] width 12 height 12
click at [35, 252] on div at bounding box center [36, 252] width 12 height 12
click at [35, 350] on div at bounding box center [36, 346] width 12 height 12
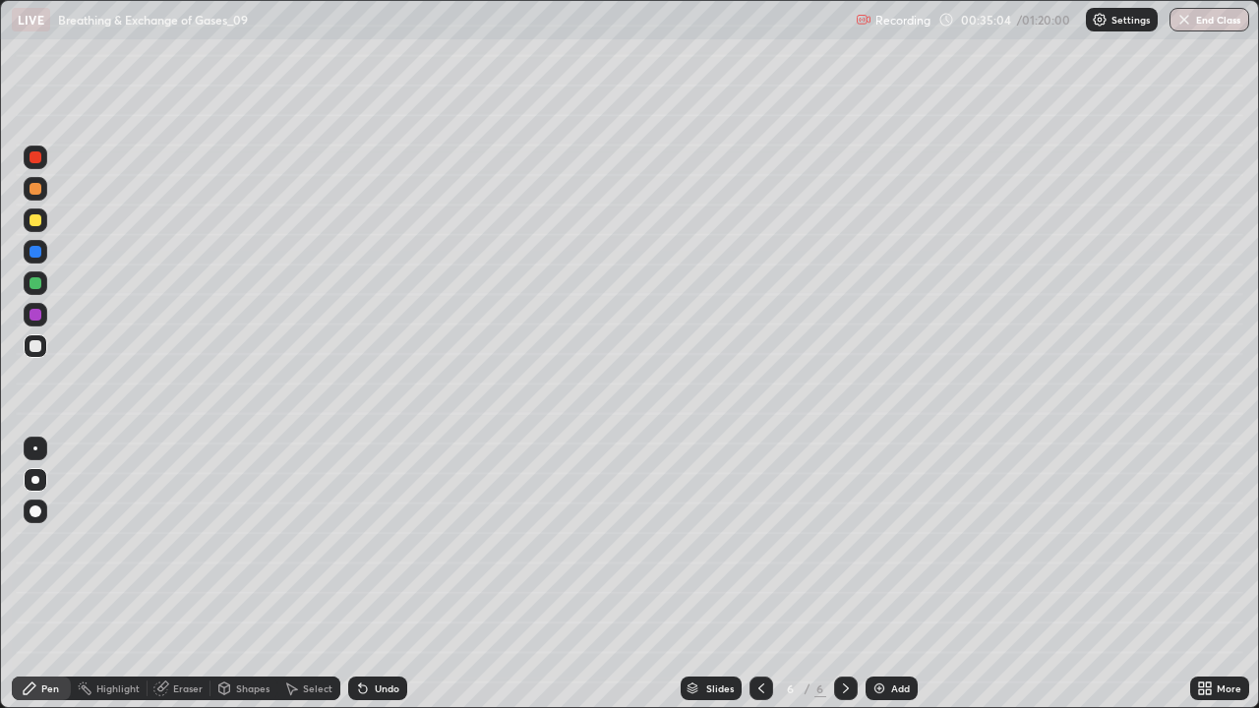
click at [33, 224] on div at bounding box center [36, 220] width 12 height 12
click at [759, 574] on icon at bounding box center [761, 689] width 16 height 16
click at [756, 574] on icon at bounding box center [761, 689] width 16 height 16
click at [32, 312] on div at bounding box center [36, 315] width 12 height 12
click at [844, 574] on icon at bounding box center [846, 689] width 16 height 16
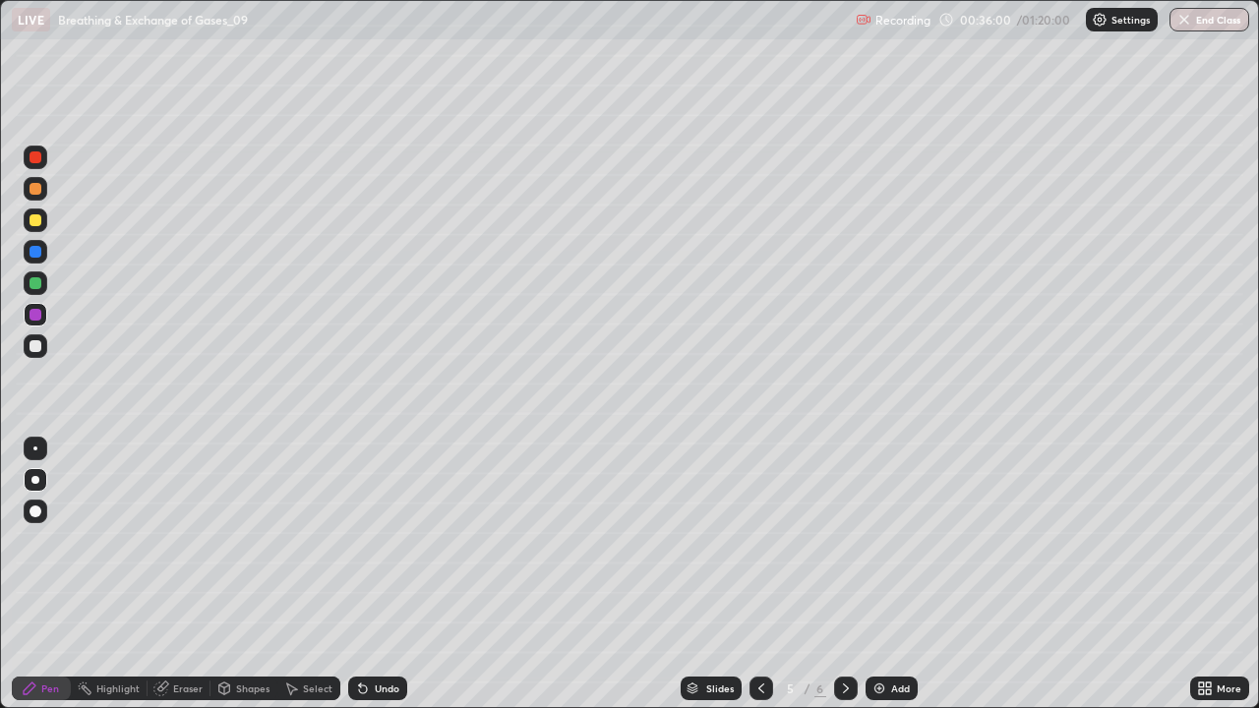
click at [843, 574] on icon at bounding box center [846, 689] width 6 height 10
click at [382, 574] on div "Undo" at bounding box center [387, 689] width 25 height 10
click at [34, 348] on div at bounding box center [36, 346] width 12 height 12
click at [35, 189] on div at bounding box center [36, 189] width 12 height 12
click at [381, 574] on div "Undo" at bounding box center [377, 689] width 59 height 24
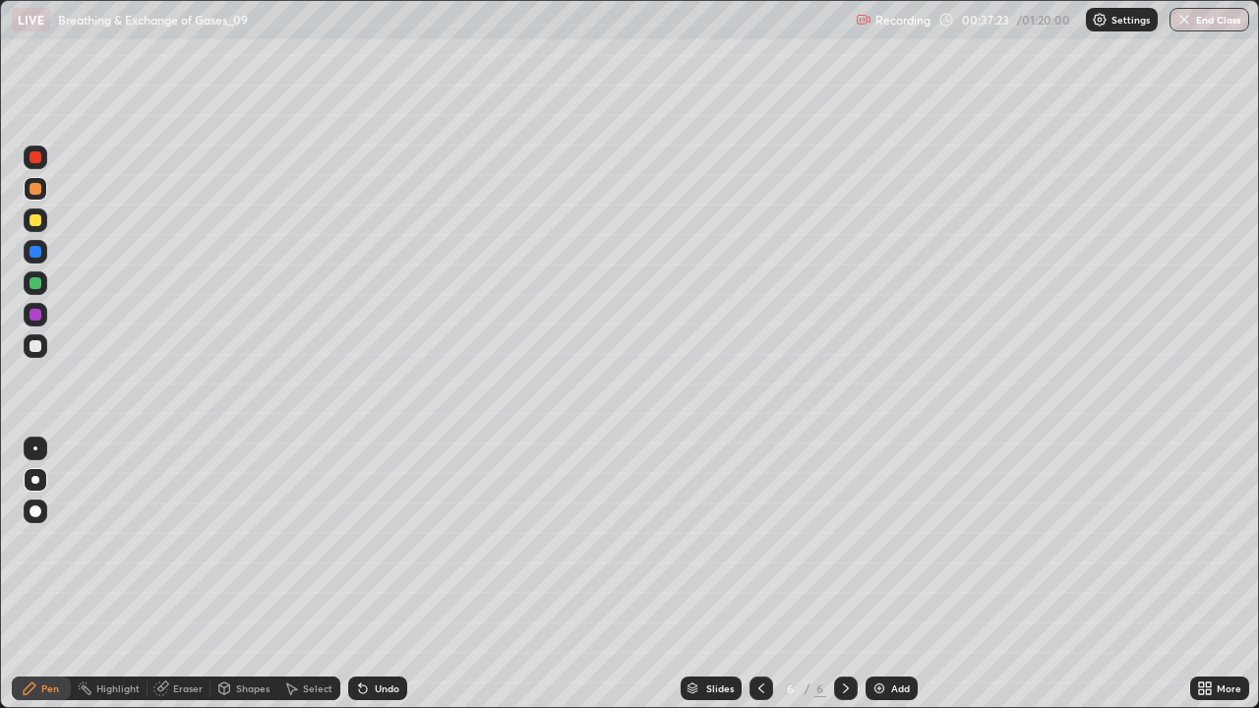
click at [381, 574] on div "Undo" at bounding box center [377, 689] width 59 height 24
click at [389, 574] on div "Undo" at bounding box center [377, 689] width 59 height 24
click at [361, 574] on div "Undo" at bounding box center [377, 689] width 59 height 24
click at [367, 574] on div "Undo" at bounding box center [377, 689] width 59 height 24
click at [378, 574] on div "Undo" at bounding box center [377, 689] width 59 height 24
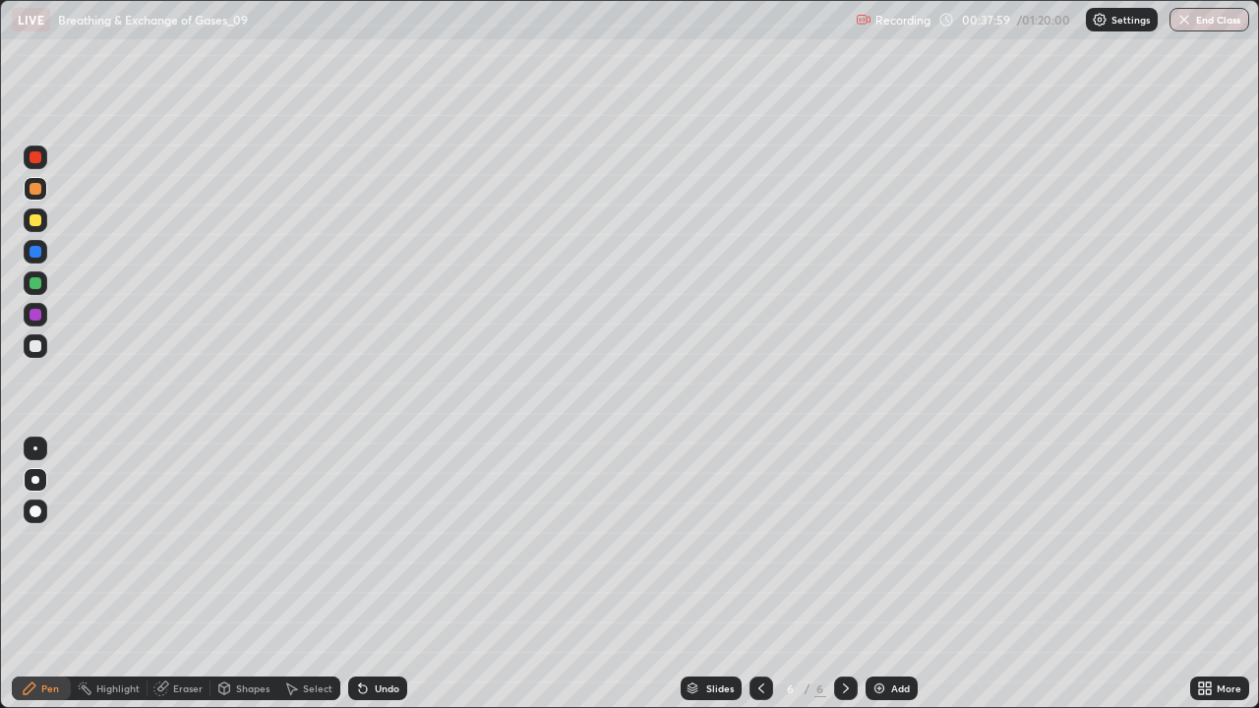
click at [378, 574] on div "Undo" at bounding box center [377, 689] width 59 height 24
click at [380, 574] on div "Undo" at bounding box center [377, 689] width 59 height 24
click at [379, 574] on div "Undo" at bounding box center [377, 689] width 59 height 24
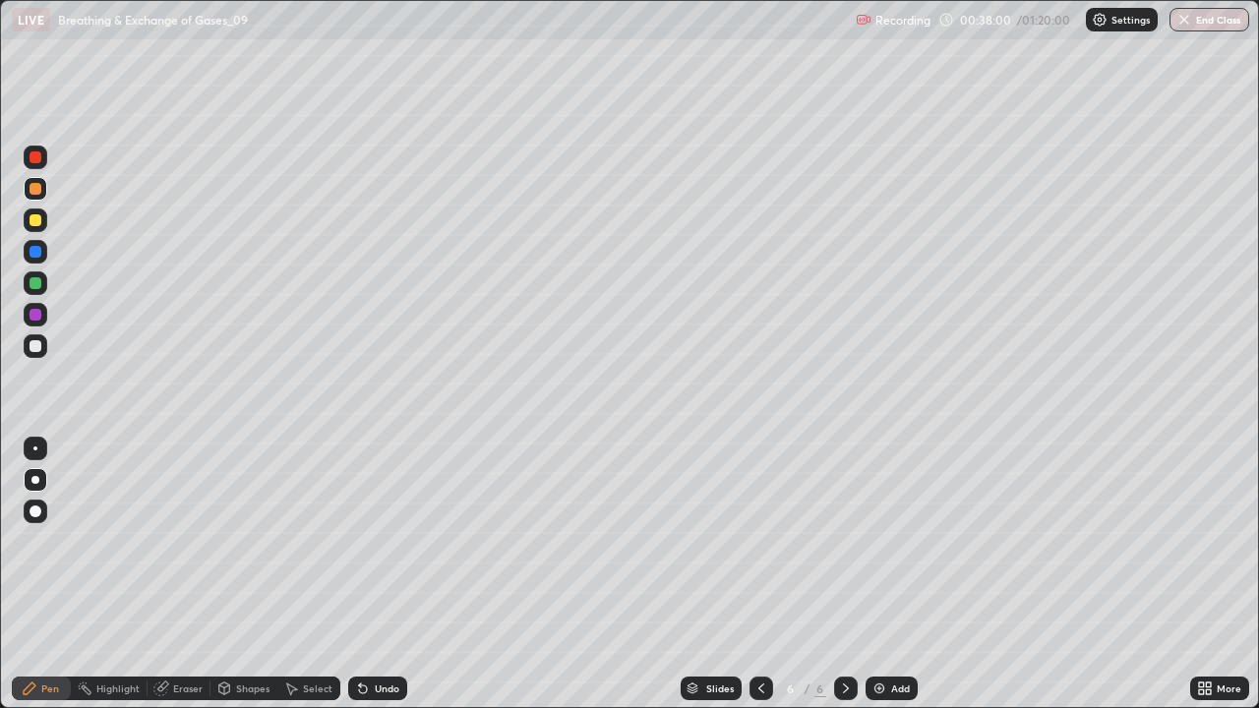
click at [381, 574] on div "Undo" at bounding box center [377, 689] width 59 height 24
click at [385, 574] on div "Undo" at bounding box center [377, 689] width 59 height 24
click at [39, 282] on div at bounding box center [36, 283] width 12 height 12
click at [35, 220] on div at bounding box center [36, 220] width 12 height 12
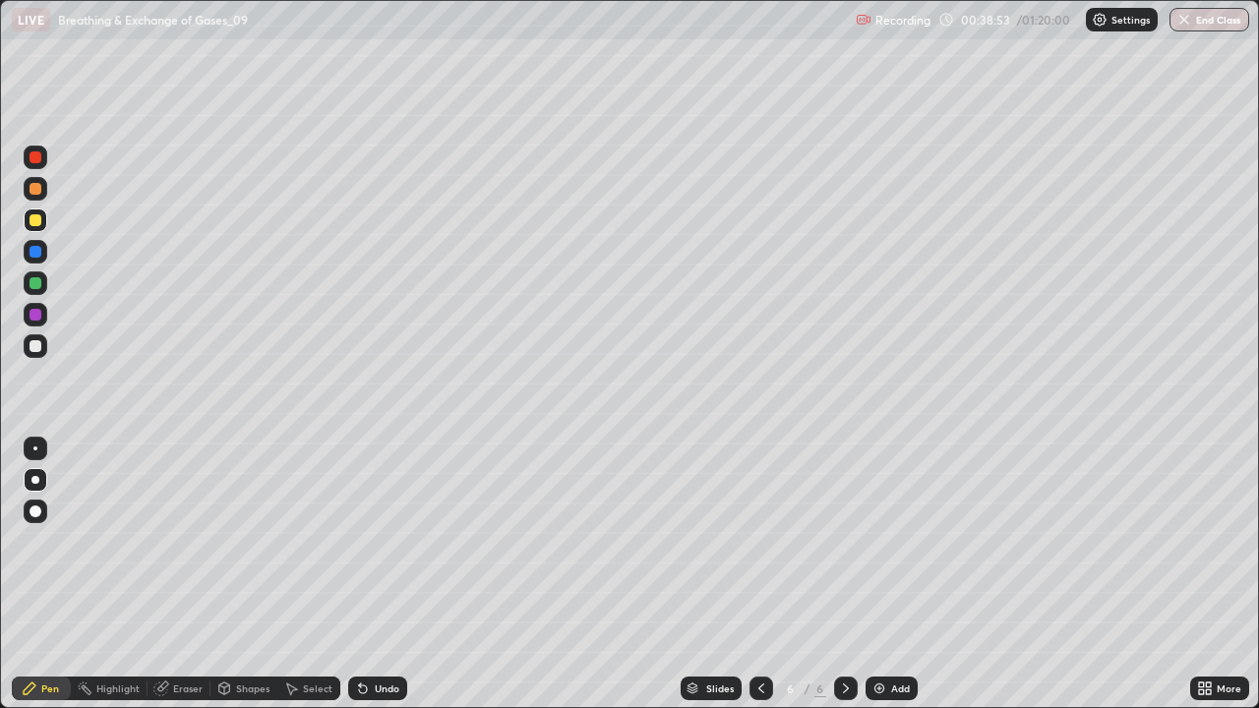
click at [294, 574] on icon at bounding box center [291, 689] width 16 height 16
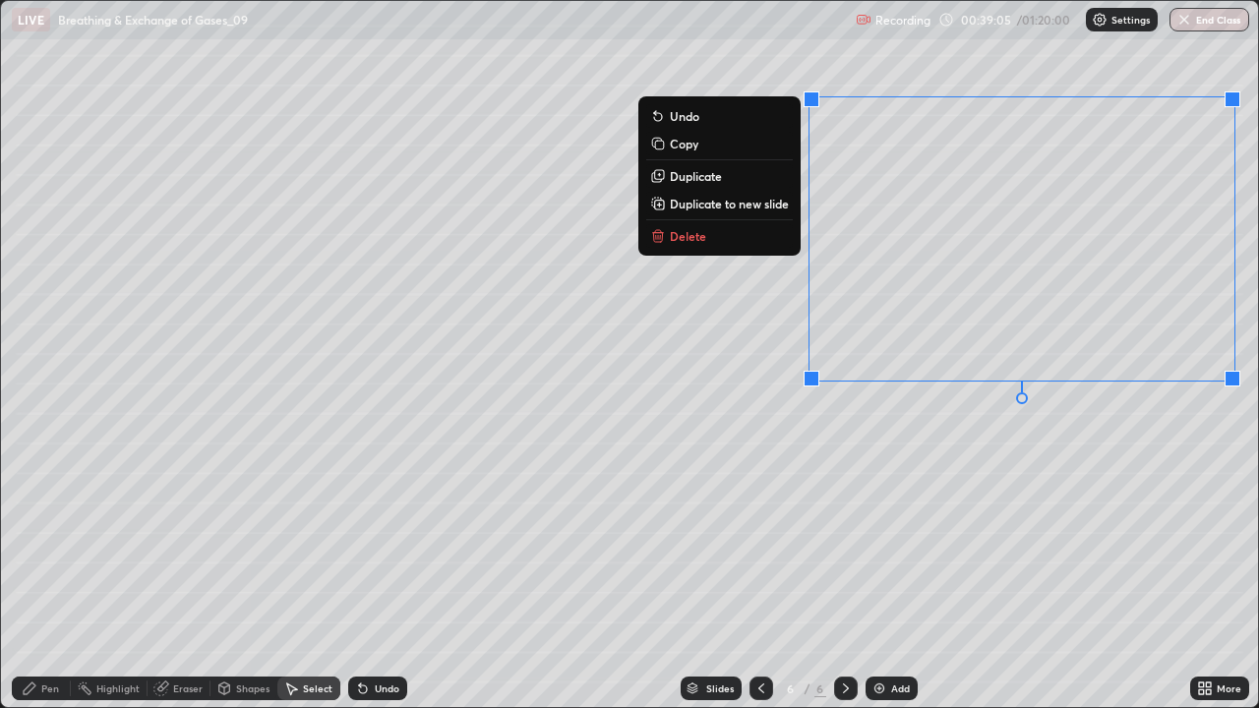
click at [878, 460] on div "0 ° Undo Copy Duplicate Duplicate to new slide Delete" at bounding box center [630, 354] width 1258 height 707
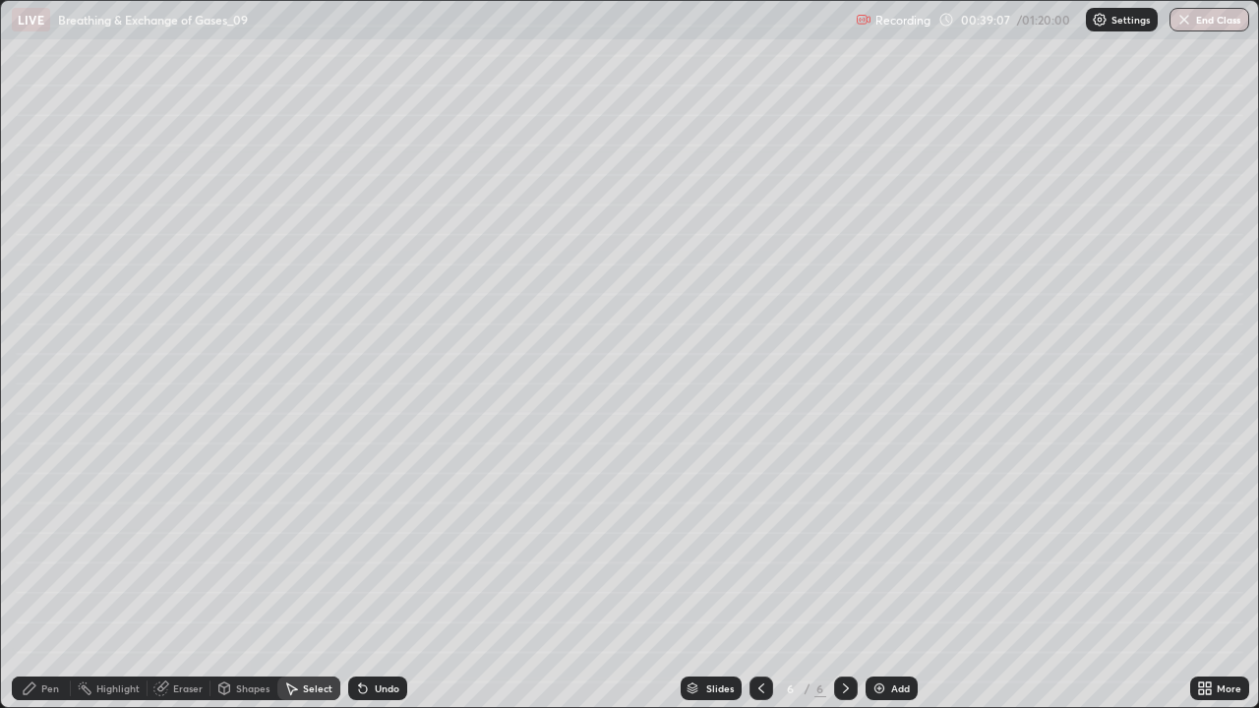
click at [236, 574] on div "Shapes" at bounding box center [252, 689] width 33 height 10
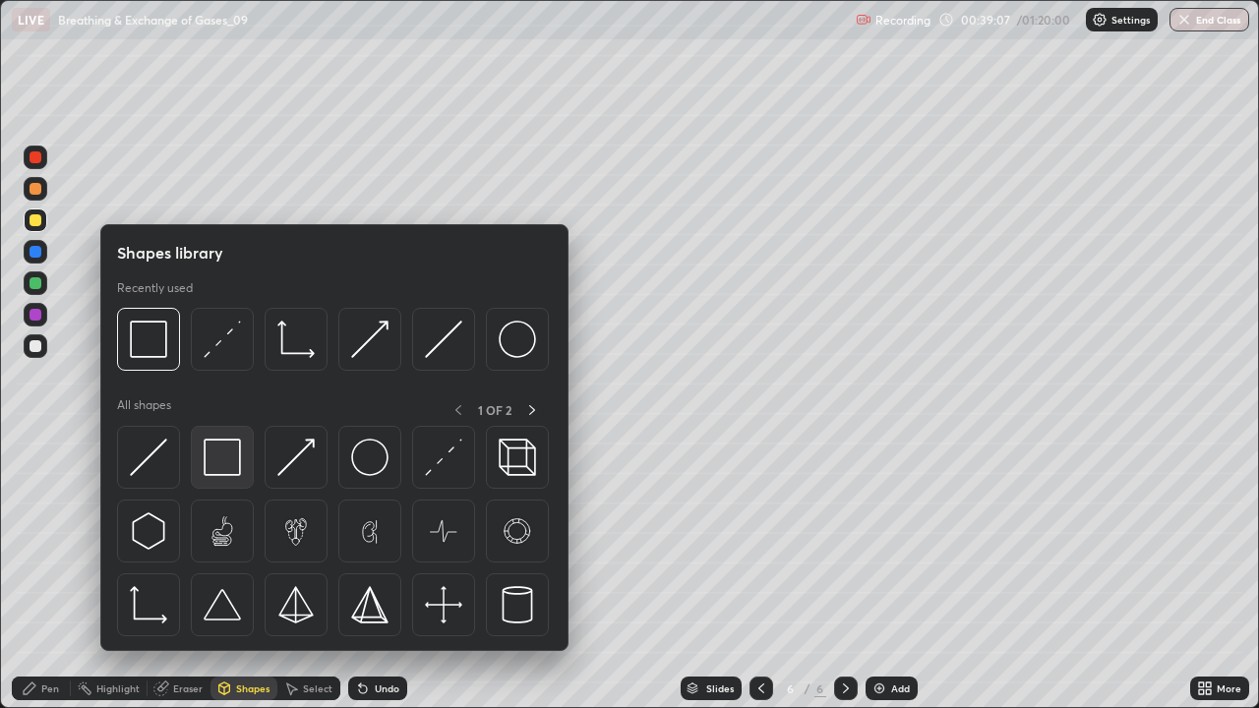
click at [212, 467] on img at bounding box center [222, 457] width 37 height 37
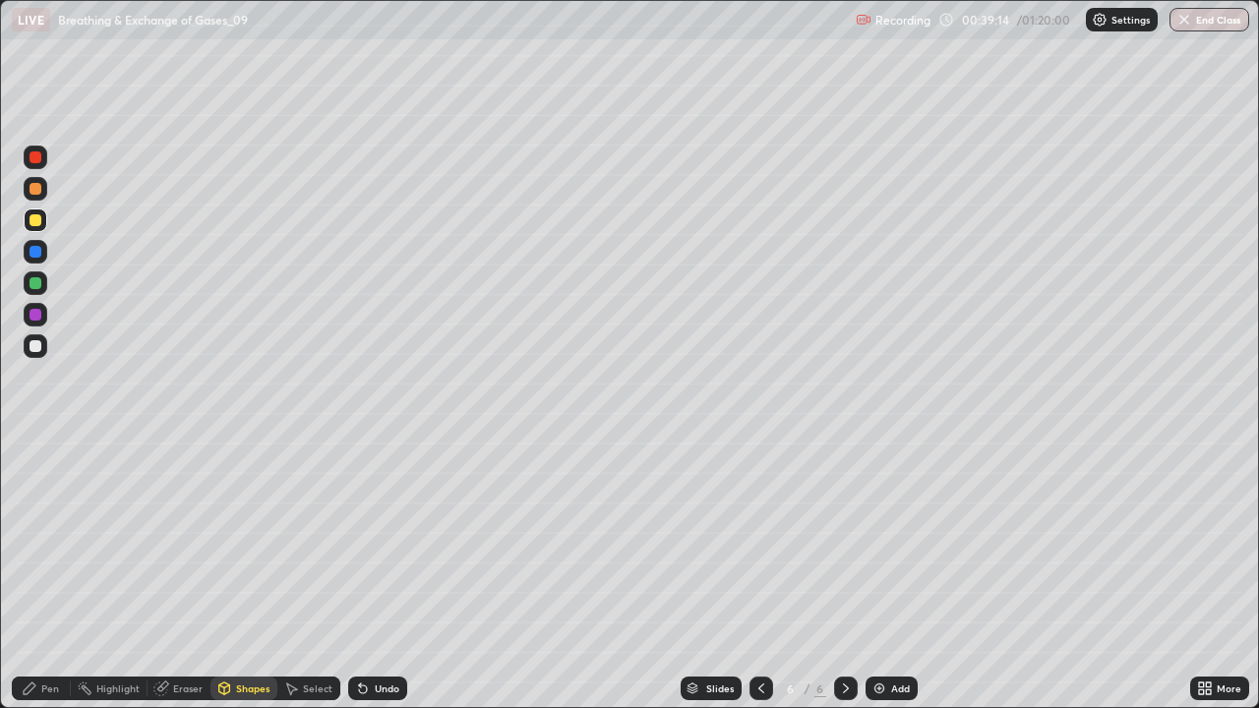
click at [376, 574] on div "Undo" at bounding box center [377, 689] width 59 height 24
click at [378, 574] on div "Undo" at bounding box center [377, 689] width 59 height 24
click at [35, 574] on div "Pen" at bounding box center [41, 689] width 59 height 24
click at [35, 344] on div at bounding box center [36, 346] width 12 height 12
click at [36, 283] on div at bounding box center [36, 283] width 12 height 12
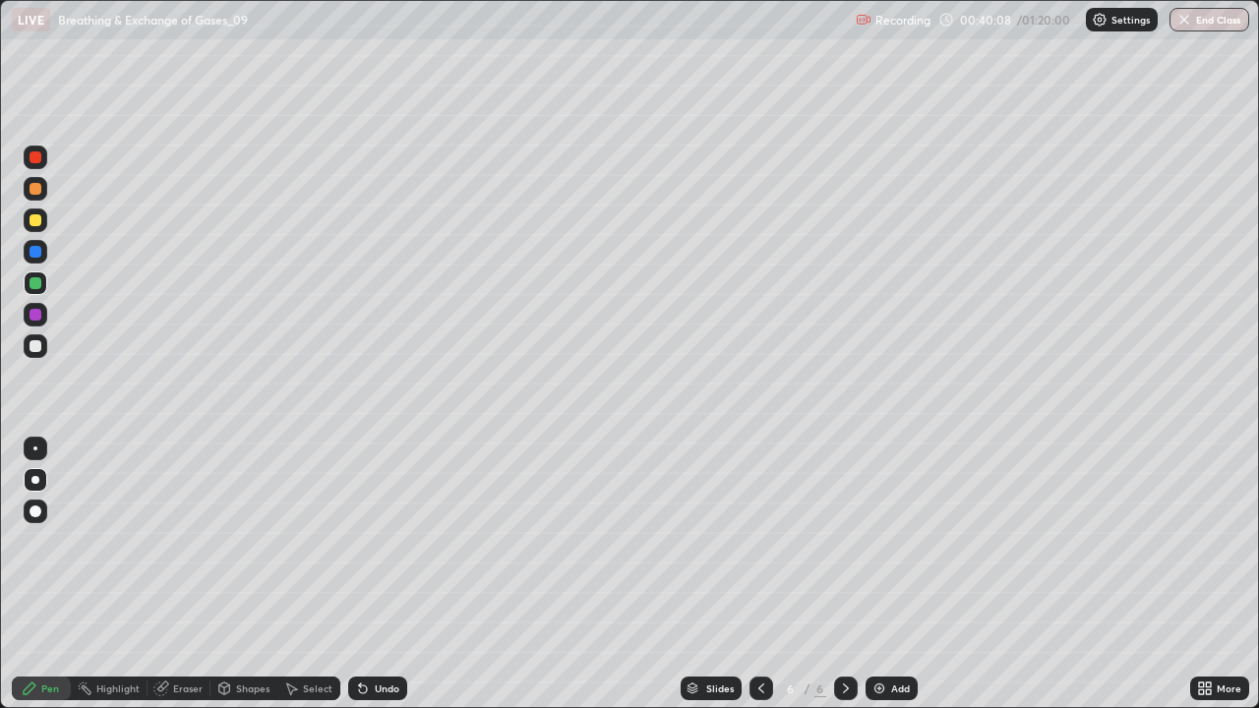
click at [33, 222] on div at bounding box center [36, 220] width 12 height 12
click at [1094, 574] on div "Slides 6 / 6 Add" at bounding box center [798, 688] width 783 height 39
click at [33, 348] on div at bounding box center [36, 346] width 12 height 12
click at [220, 574] on icon at bounding box center [224, 689] width 11 height 12
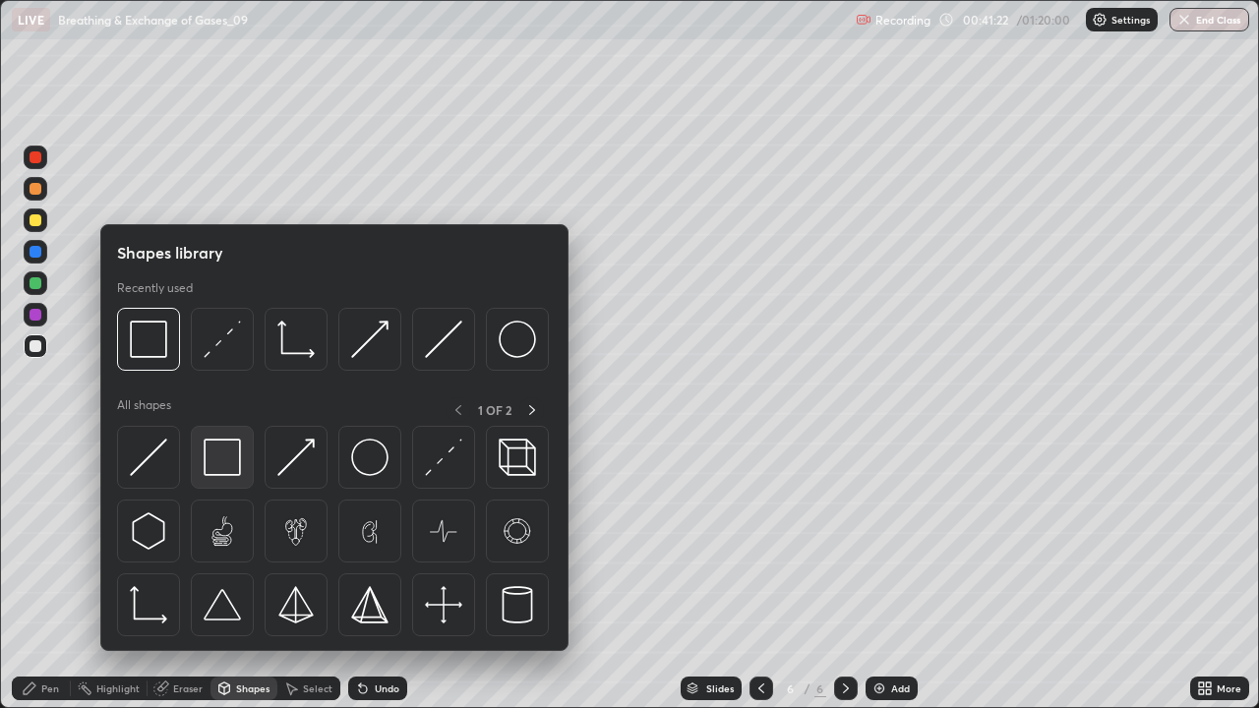
click at [215, 468] on img at bounding box center [222, 457] width 37 height 37
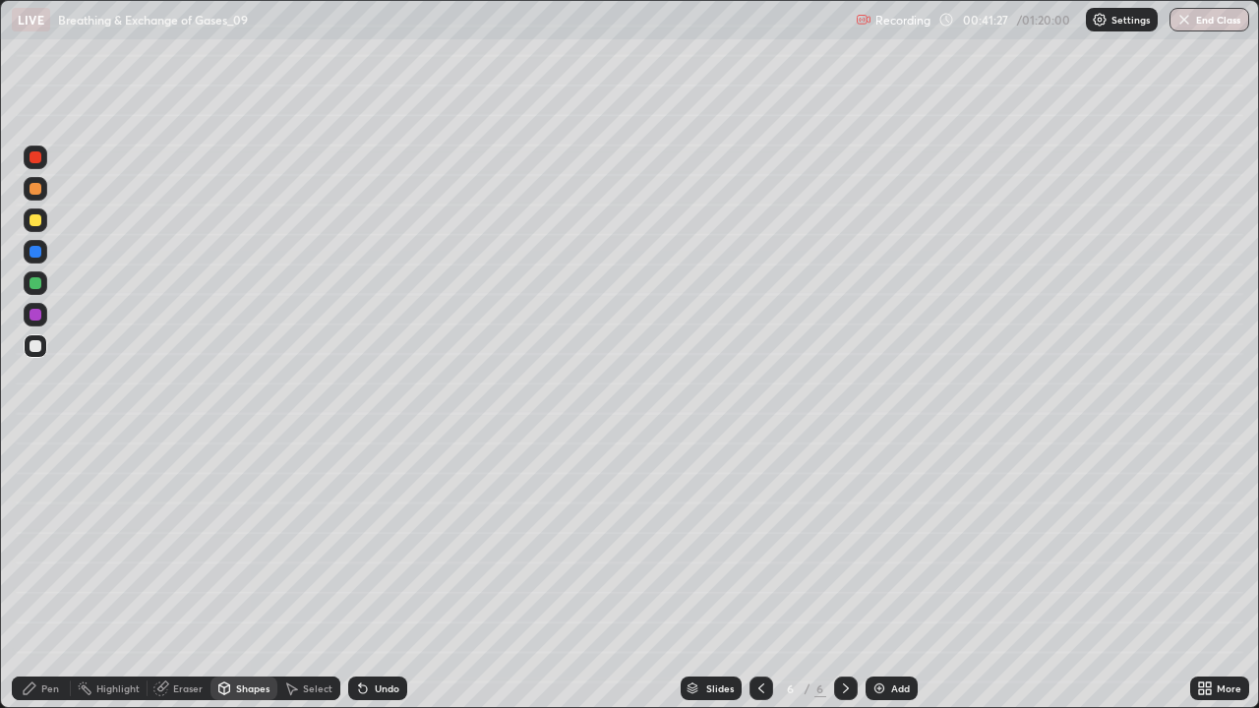
click at [35, 284] on div at bounding box center [36, 283] width 12 height 12
click at [26, 574] on icon at bounding box center [30, 689] width 16 height 16
click at [14, 574] on div "Erase all" at bounding box center [35, 353] width 47 height 629
click at [891, 574] on div "Add" at bounding box center [900, 689] width 19 height 10
click at [43, 220] on div at bounding box center [36, 221] width 24 height 24
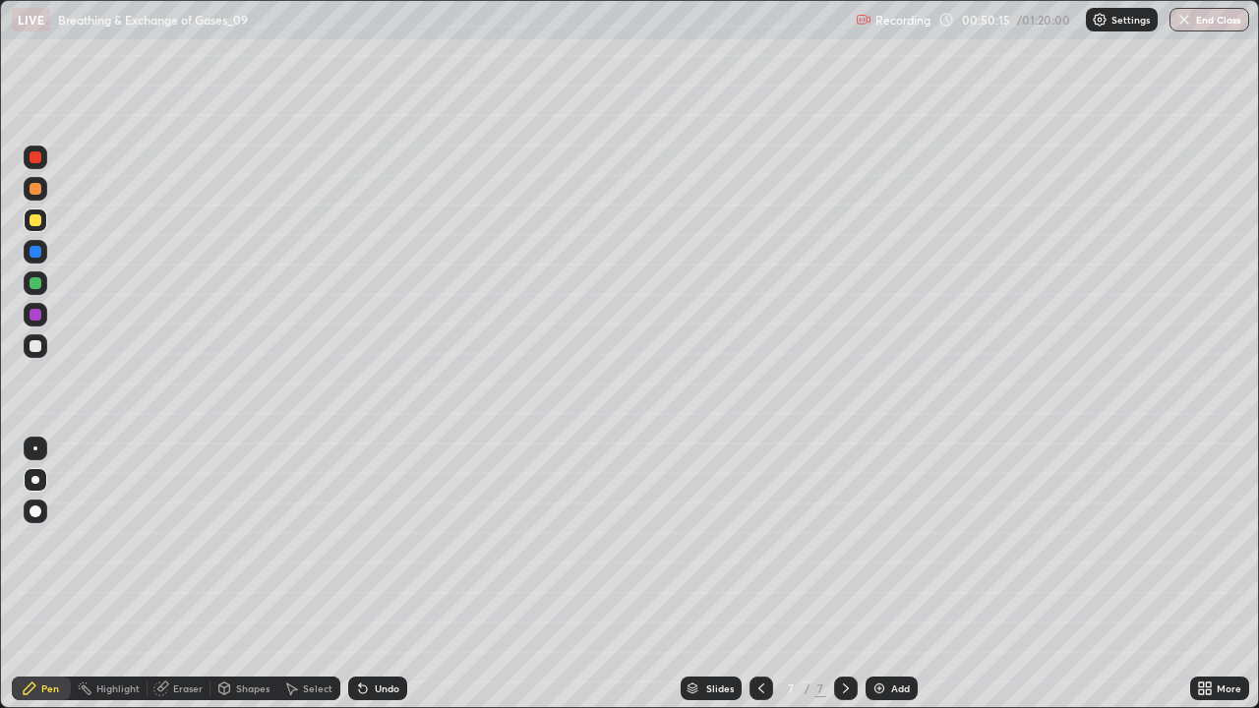
click at [182, 574] on div "Eraser" at bounding box center [179, 689] width 63 height 24
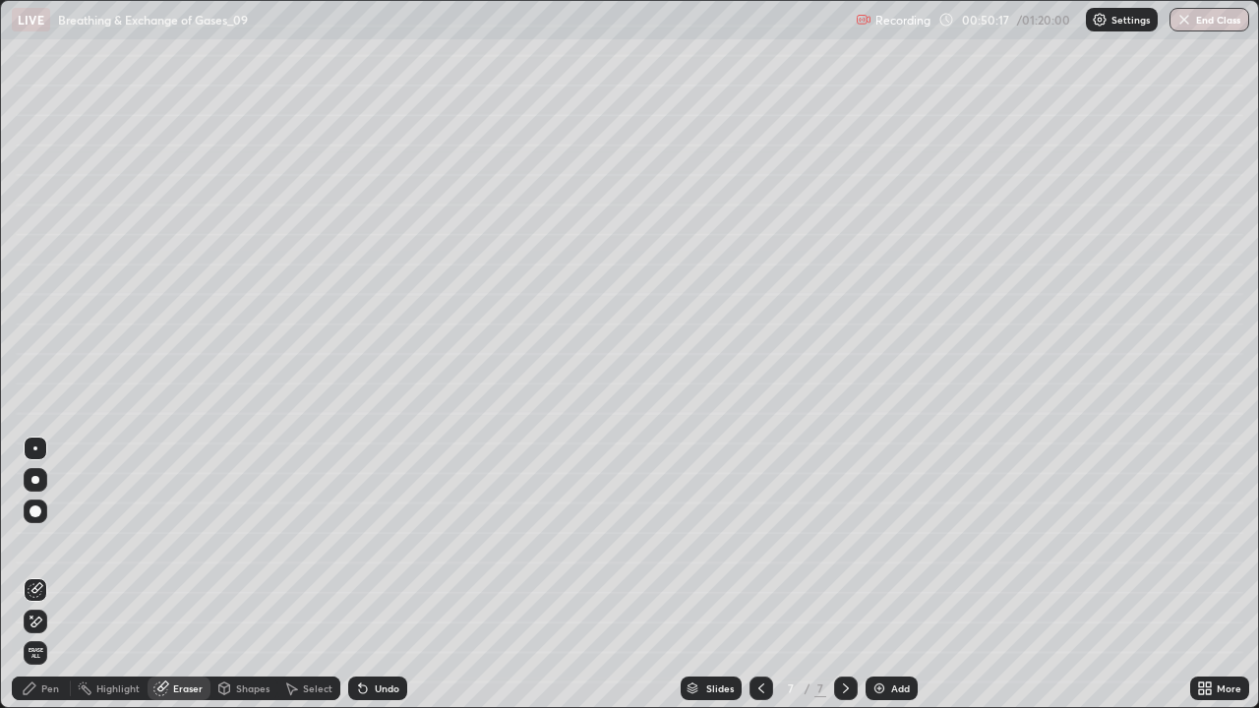
click at [47, 574] on div "Pen" at bounding box center [50, 689] width 18 height 10
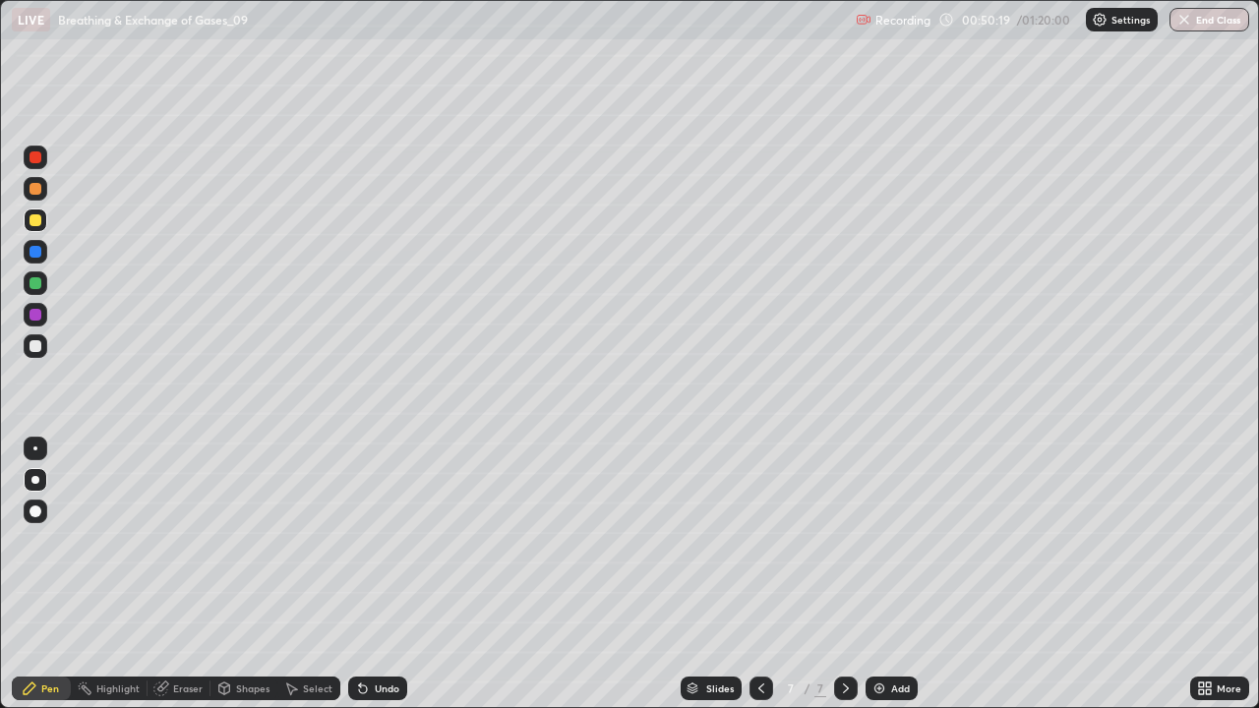
click at [43, 291] on div at bounding box center [36, 283] width 24 height 24
click at [35, 220] on div at bounding box center [36, 220] width 12 height 12
click at [35, 186] on div at bounding box center [36, 189] width 12 height 12
click at [193, 574] on div "Eraser" at bounding box center [179, 689] width 63 height 24
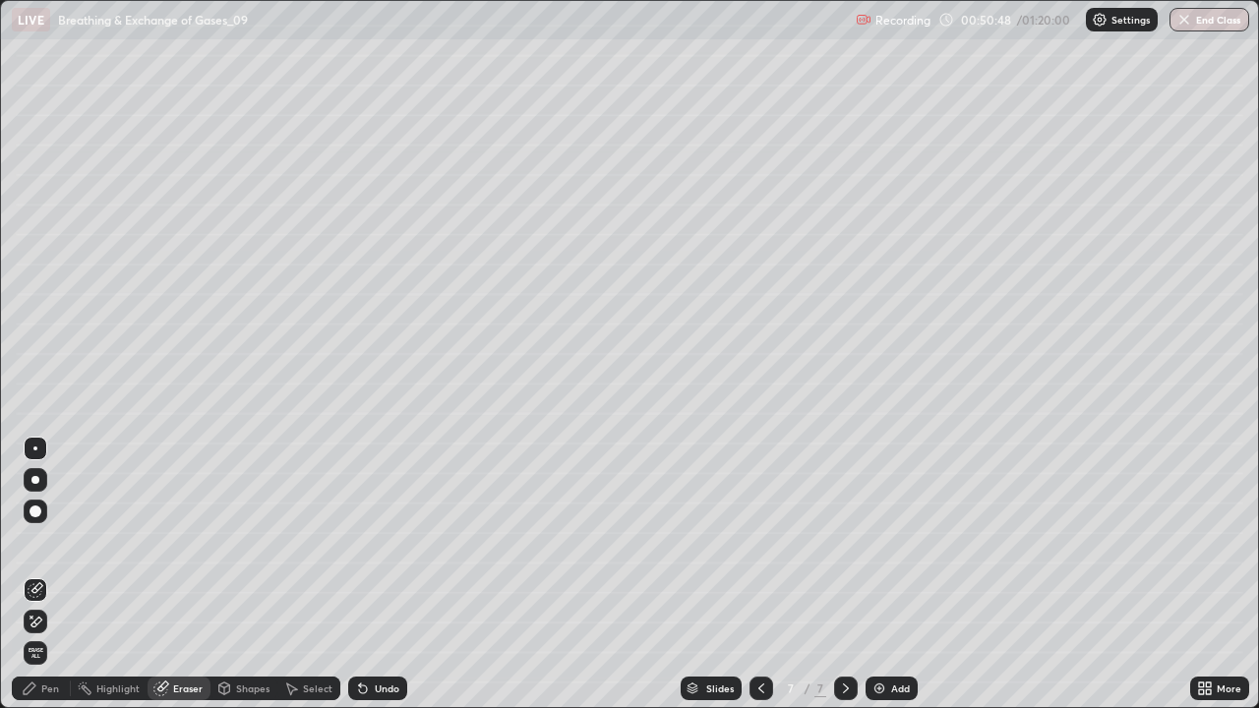
click at [31, 574] on icon at bounding box center [30, 689] width 12 height 12
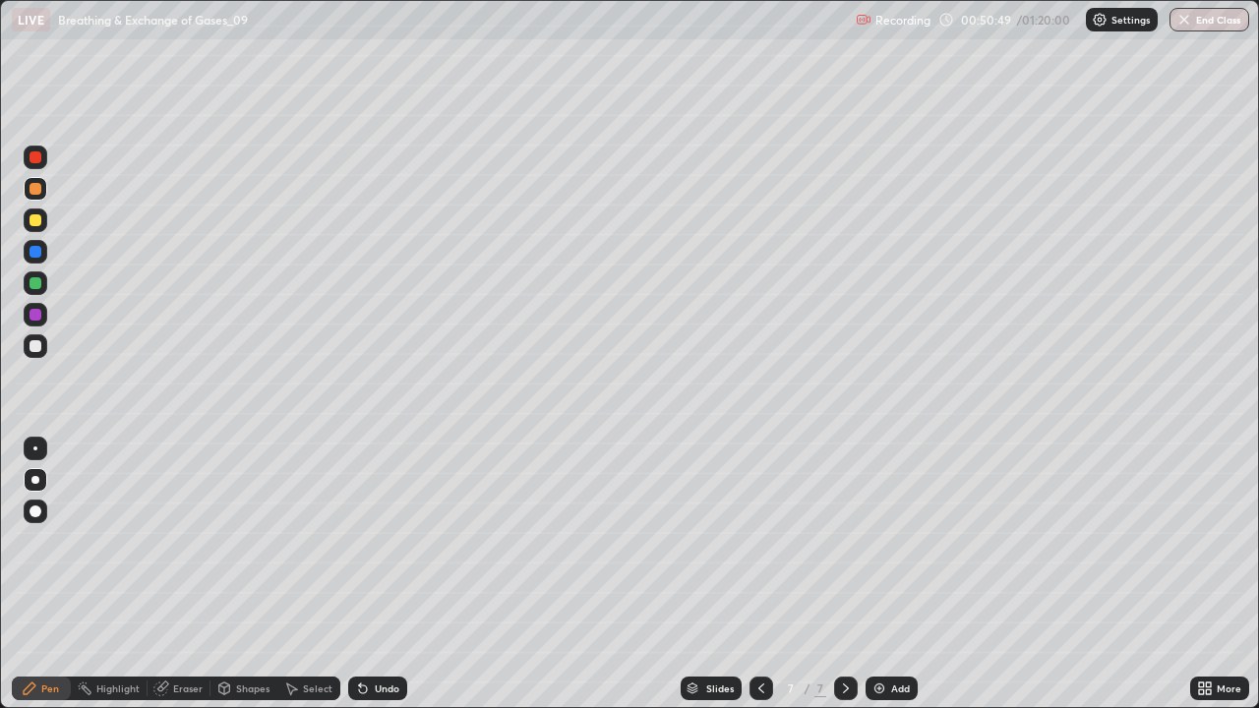
click at [35, 347] on div at bounding box center [36, 346] width 12 height 12
click at [37, 222] on div at bounding box center [36, 220] width 12 height 12
click at [0, 574] on div "Setting up your live class" at bounding box center [629, 354] width 1259 height 708
click at [759, 574] on icon at bounding box center [761, 689] width 16 height 16
click at [844, 574] on icon at bounding box center [846, 689] width 16 height 16
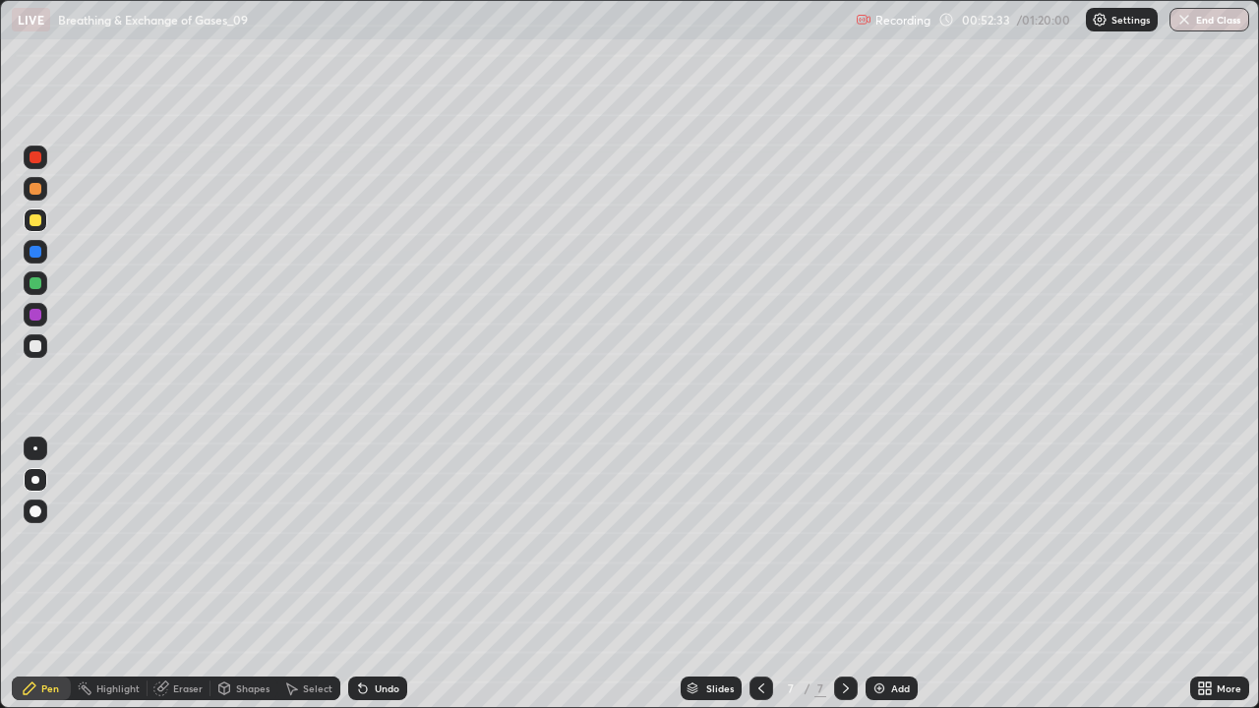
click at [883, 574] on img at bounding box center [879, 689] width 16 height 16
click at [690, 574] on icon at bounding box center [693, 690] width 10 height 3
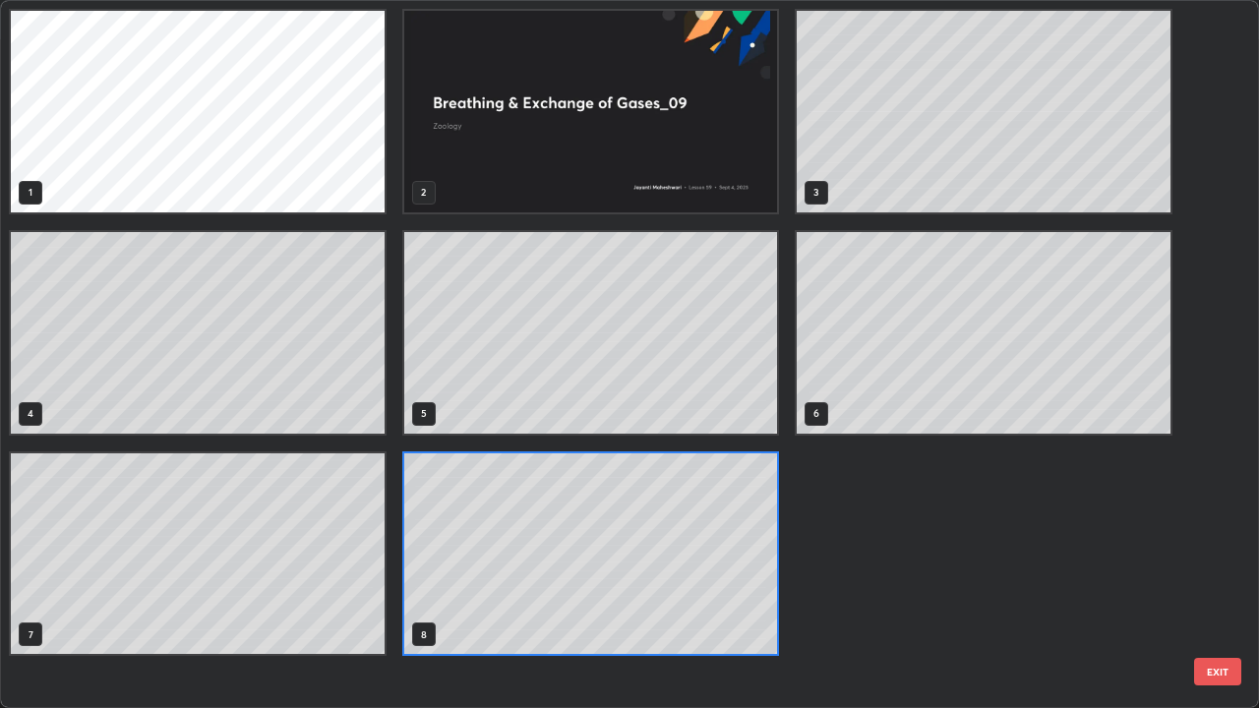
scroll to position [700, 1247]
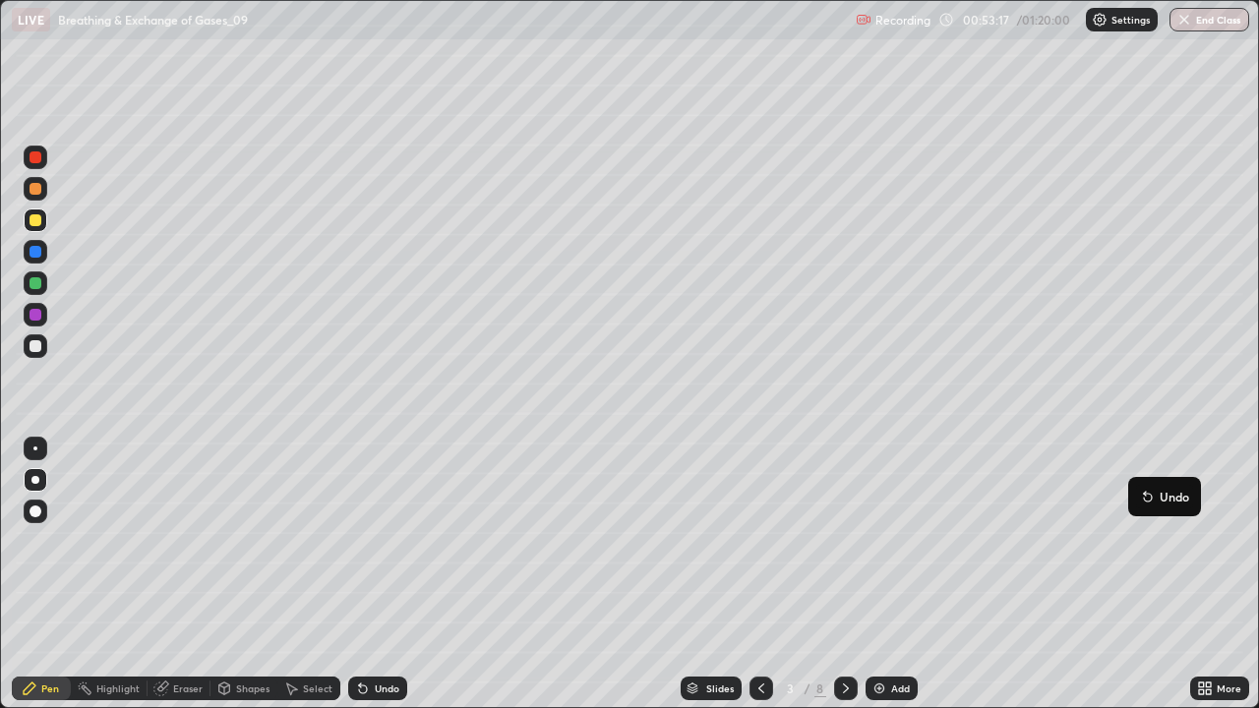
click at [703, 574] on div "Slides" at bounding box center [711, 689] width 61 height 24
click at [36, 346] on div at bounding box center [36, 346] width 12 height 12
click at [33, 162] on div at bounding box center [36, 157] width 12 height 12
click at [35, 351] on div at bounding box center [36, 346] width 12 height 12
click at [37, 225] on div at bounding box center [36, 220] width 12 height 12
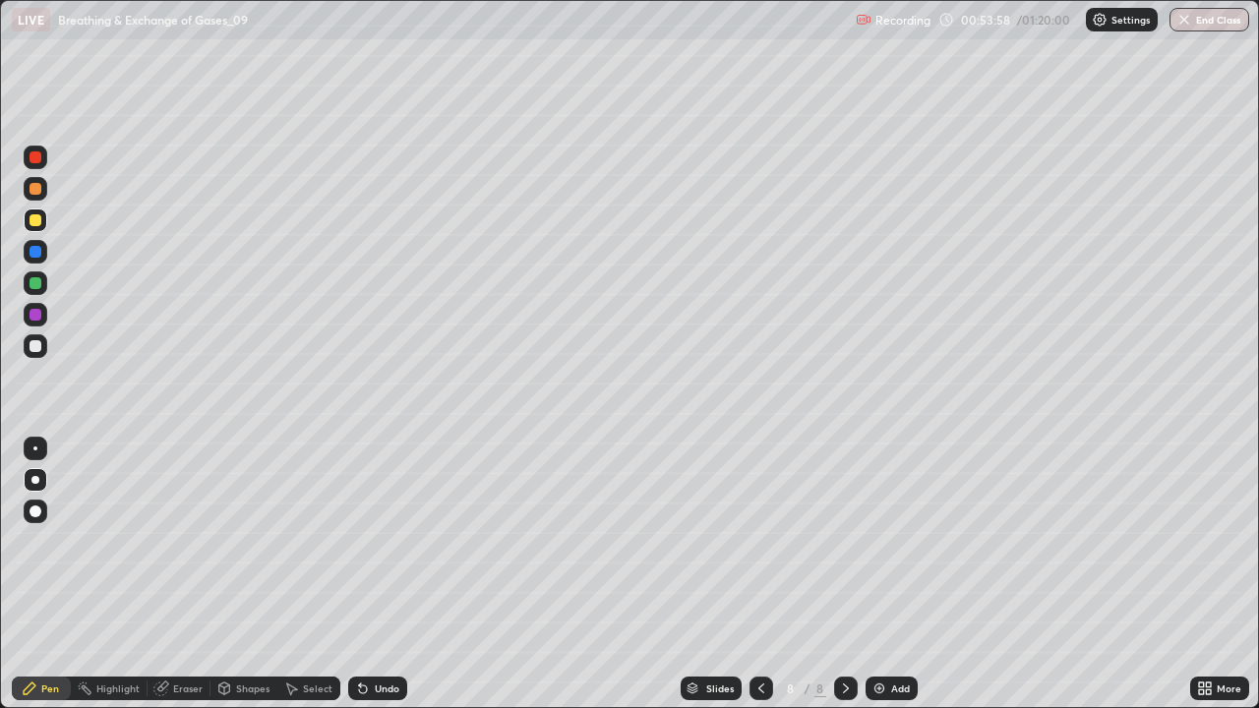
click at [35, 283] on div at bounding box center [36, 283] width 12 height 12
click at [33, 318] on div at bounding box center [36, 315] width 12 height 12
click at [38, 190] on div at bounding box center [36, 189] width 12 height 12
click at [30, 284] on div at bounding box center [36, 283] width 12 height 12
click at [37, 225] on div at bounding box center [36, 220] width 12 height 12
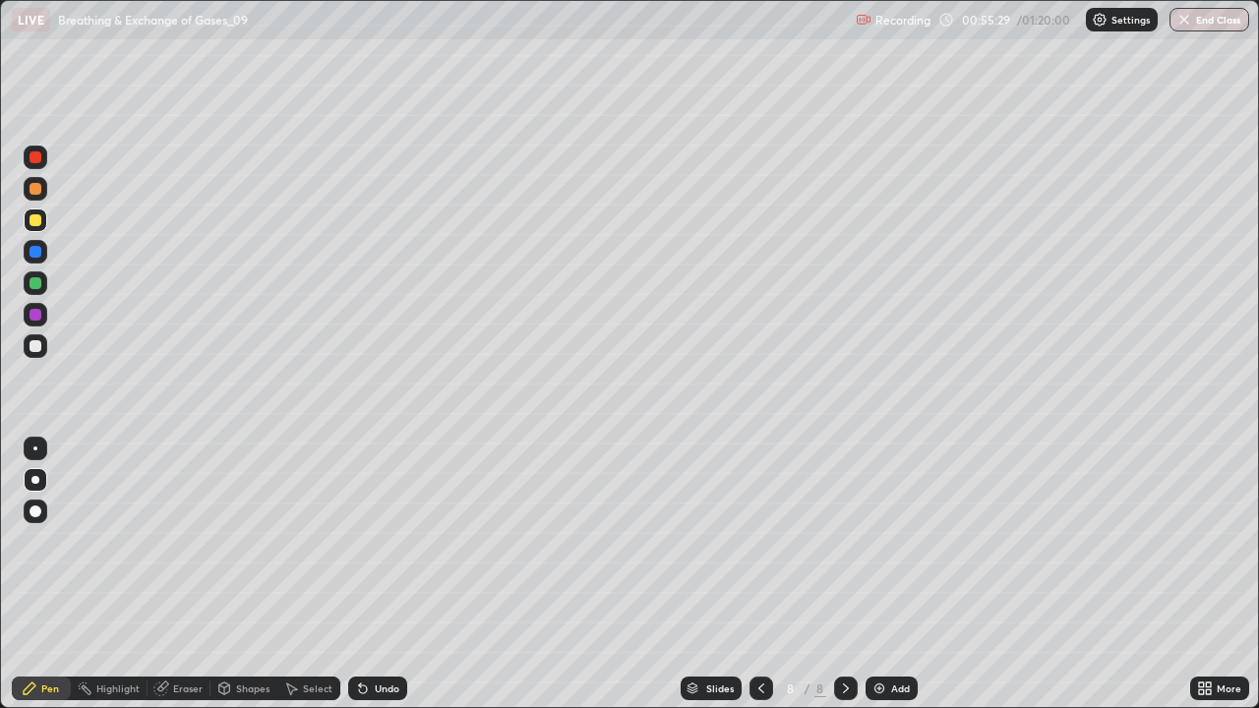
click at [35, 285] on div at bounding box center [36, 283] width 12 height 12
click at [33, 346] on div at bounding box center [36, 346] width 12 height 12
click at [35, 226] on div at bounding box center [36, 221] width 24 height 24
click at [0, 459] on div "Setting up your live class" at bounding box center [629, 354] width 1259 height 708
click at [33, 343] on div at bounding box center [36, 346] width 12 height 12
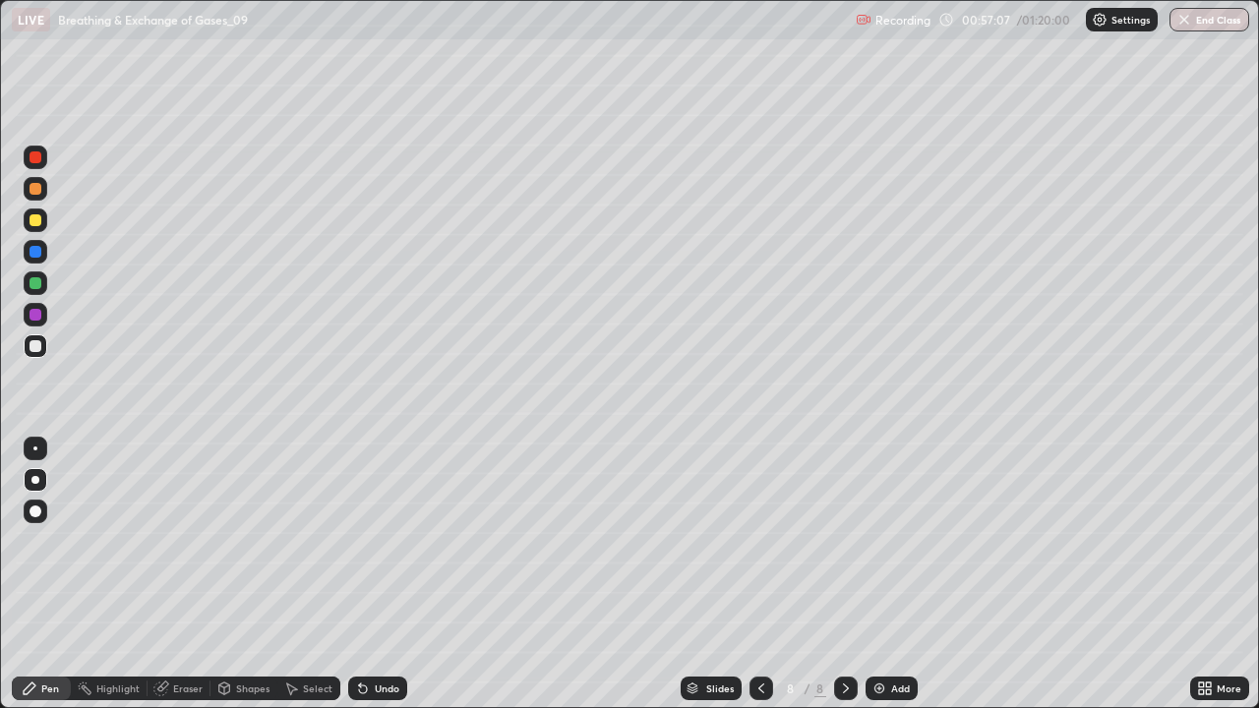
click at [34, 222] on div at bounding box center [36, 220] width 12 height 12
click at [355, 574] on icon at bounding box center [363, 689] width 16 height 16
click at [30, 349] on div at bounding box center [36, 346] width 12 height 12
click at [173, 574] on div "Eraser" at bounding box center [188, 689] width 30 height 10
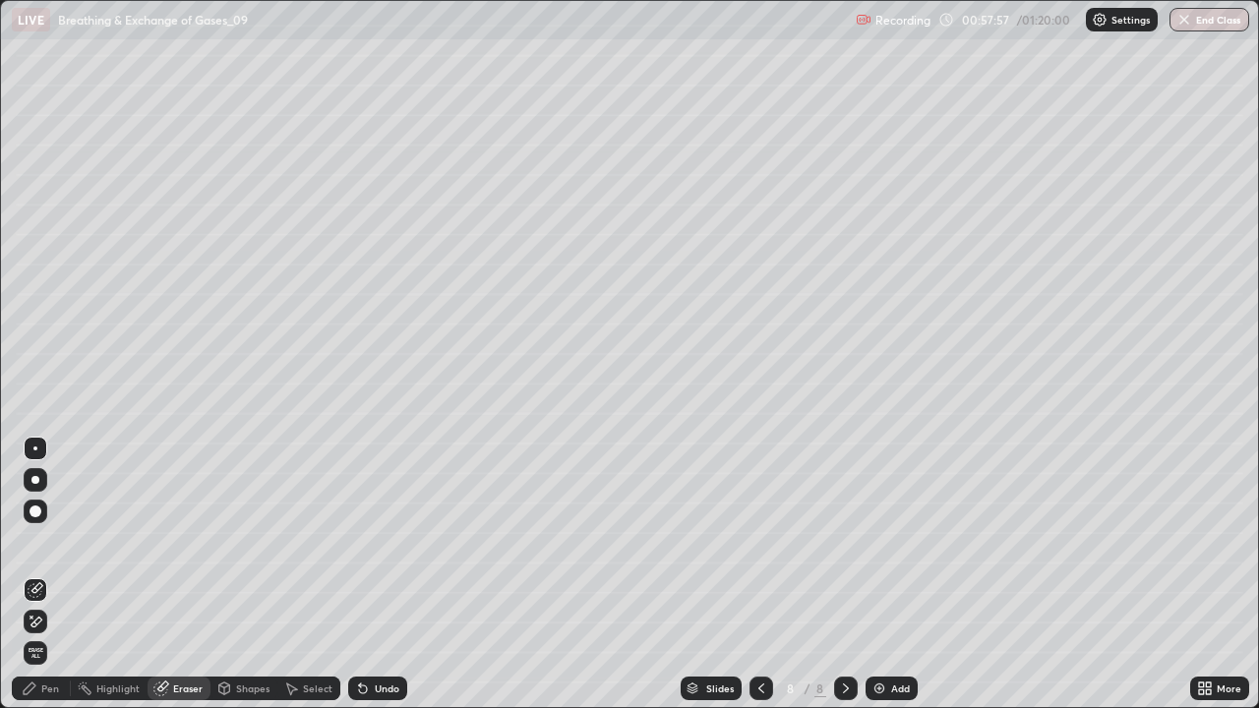
click at [20, 574] on div "Pen" at bounding box center [41, 689] width 59 height 24
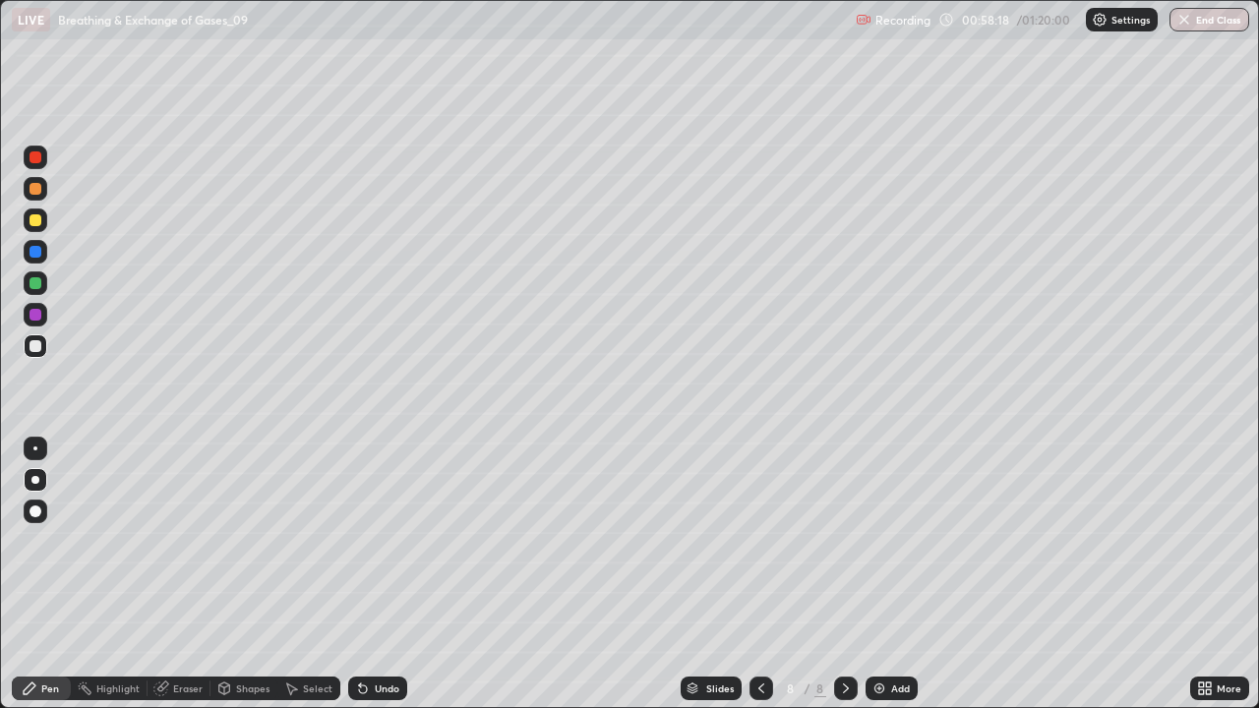
click at [35, 284] on div at bounding box center [36, 283] width 12 height 12
click at [33, 319] on div at bounding box center [36, 315] width 12 height 12
click at [33, 191] on div at bounding box center [36, 189] width 12 height 12
click at [36, 283] on div at bounding box center [36, 283] width 12 height 12
click at [167, 574] on icon at bounding box center [161, 689] width 16 height 16
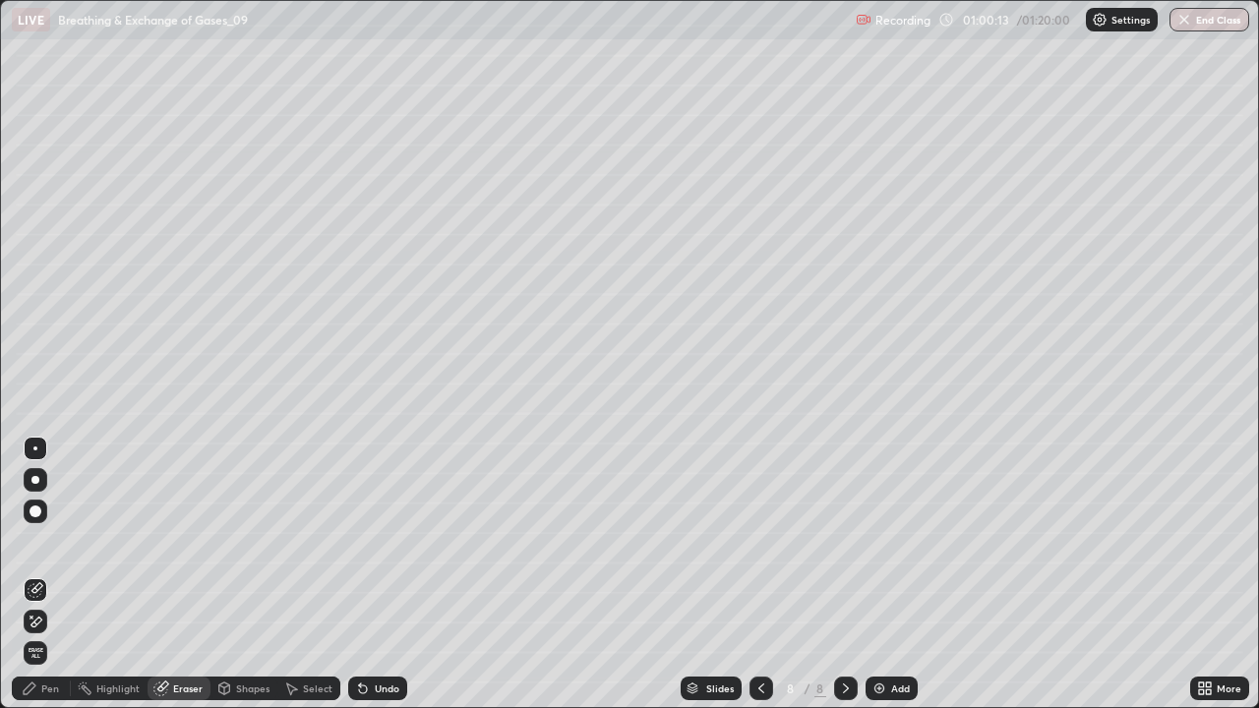
click at [43, 574] on div "Pen" at bounding box center [50, 689] width 18 height 10
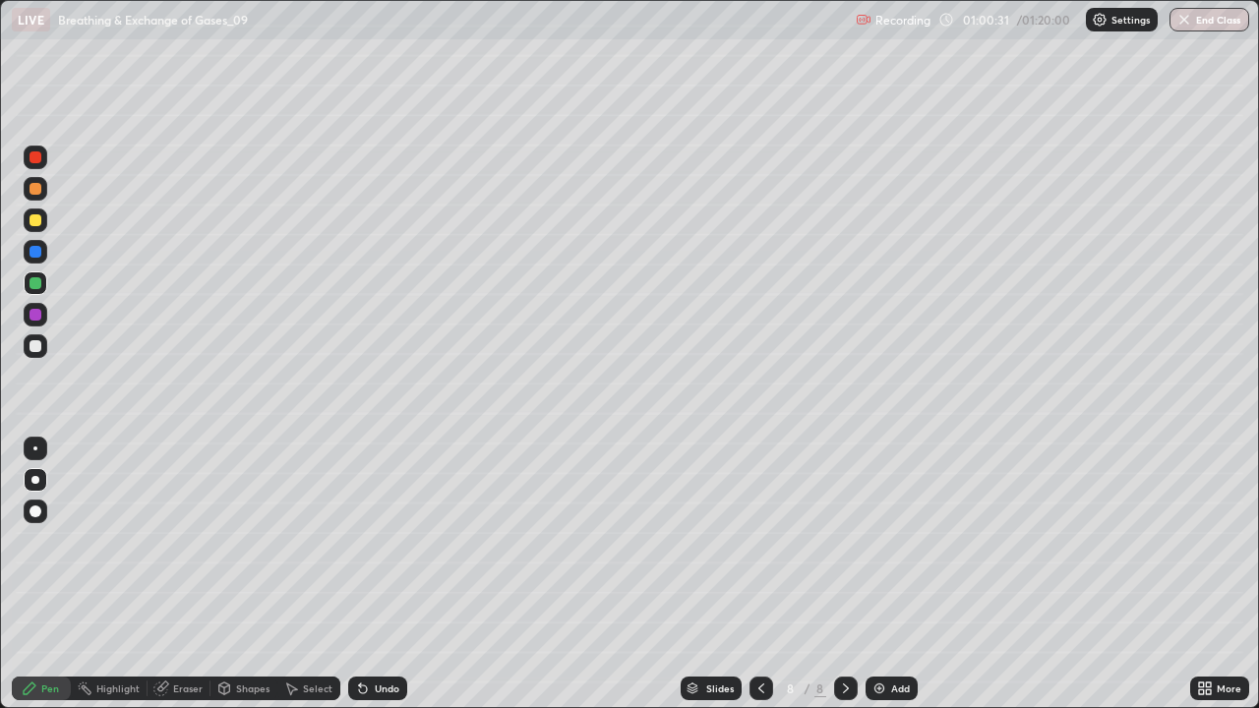
click at [31, 313] on div at bounding box center [36, 315] width 12 height 12
click at [175, 574] on div "Eraser" at bounding box center [188, 689] width 30 height 10
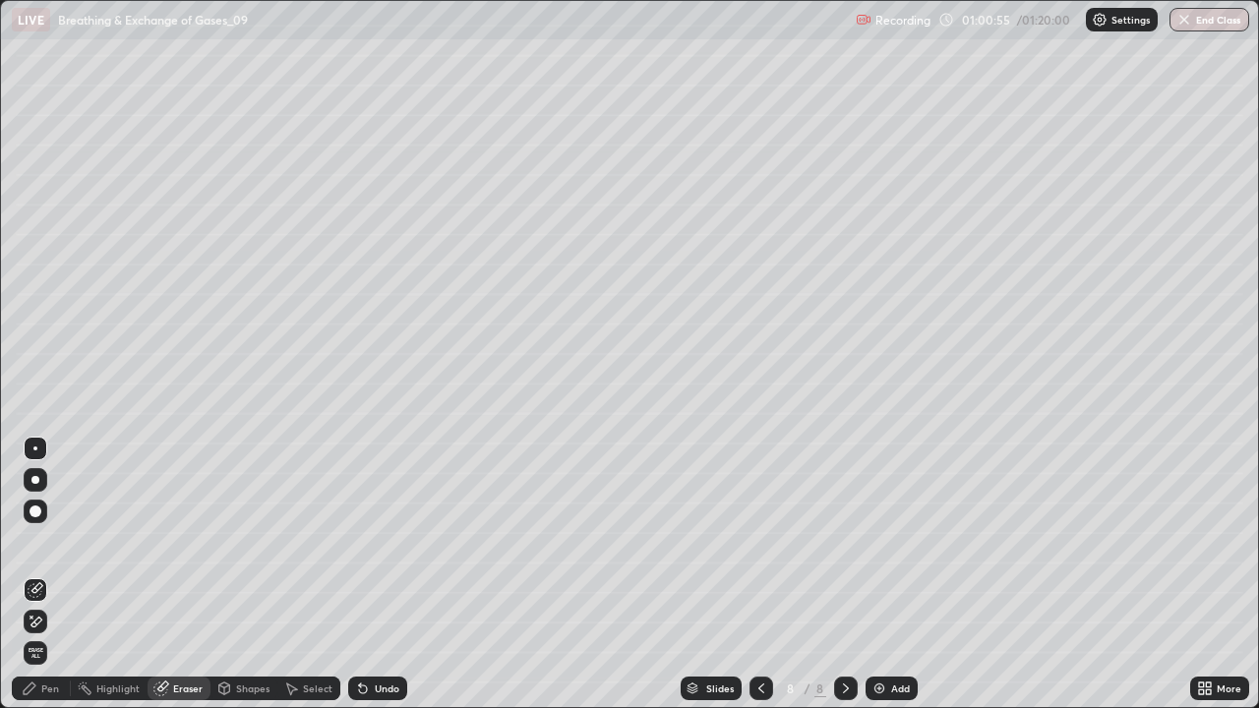
click at [43, 574] on div "Pen" at bounding box center [50, 689] width 18 height 10
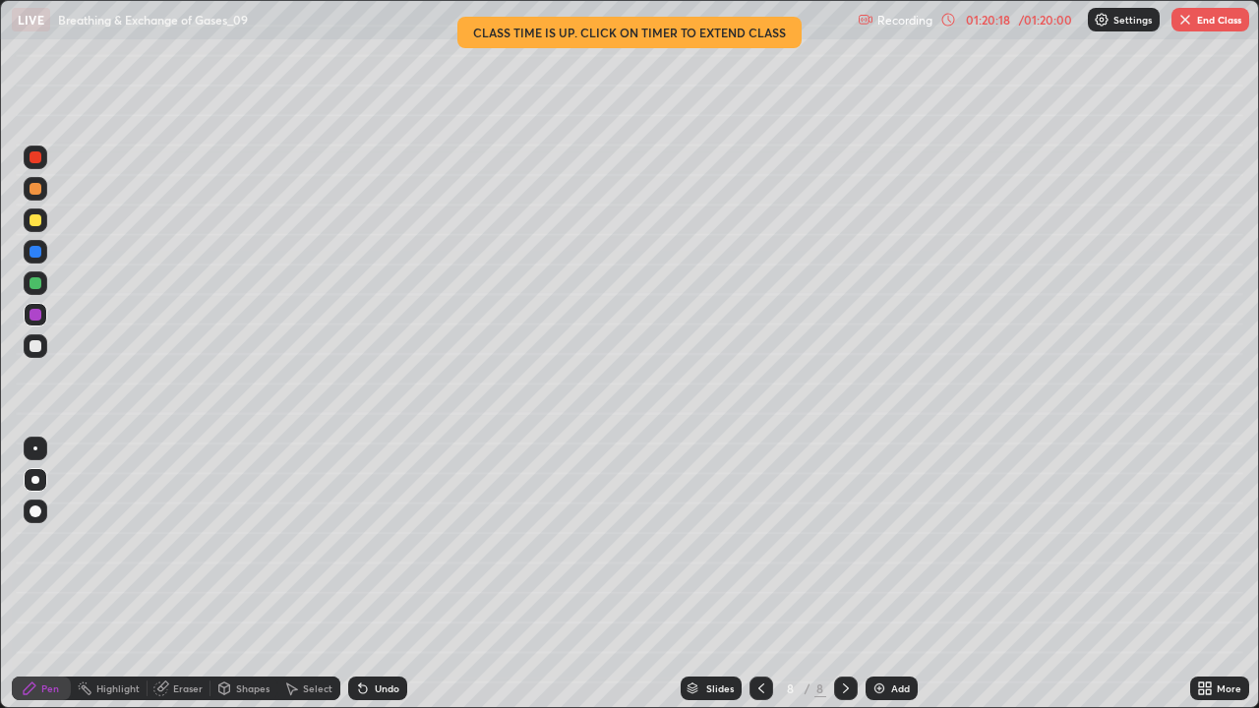
click at [1202, 30] on button "End Class" at bounding box center [1210, 20] width 78 height 24
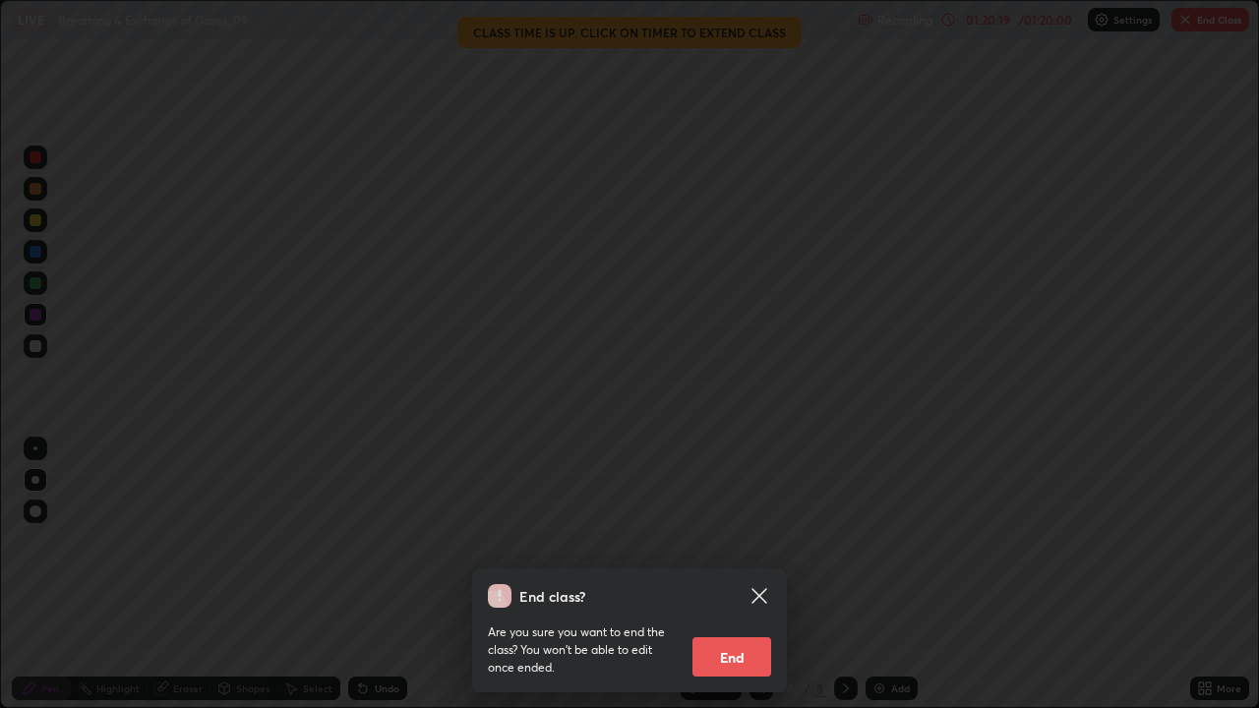
click at [748, 574] on button "End" at bounding box center [731, 656] width 79 height 39
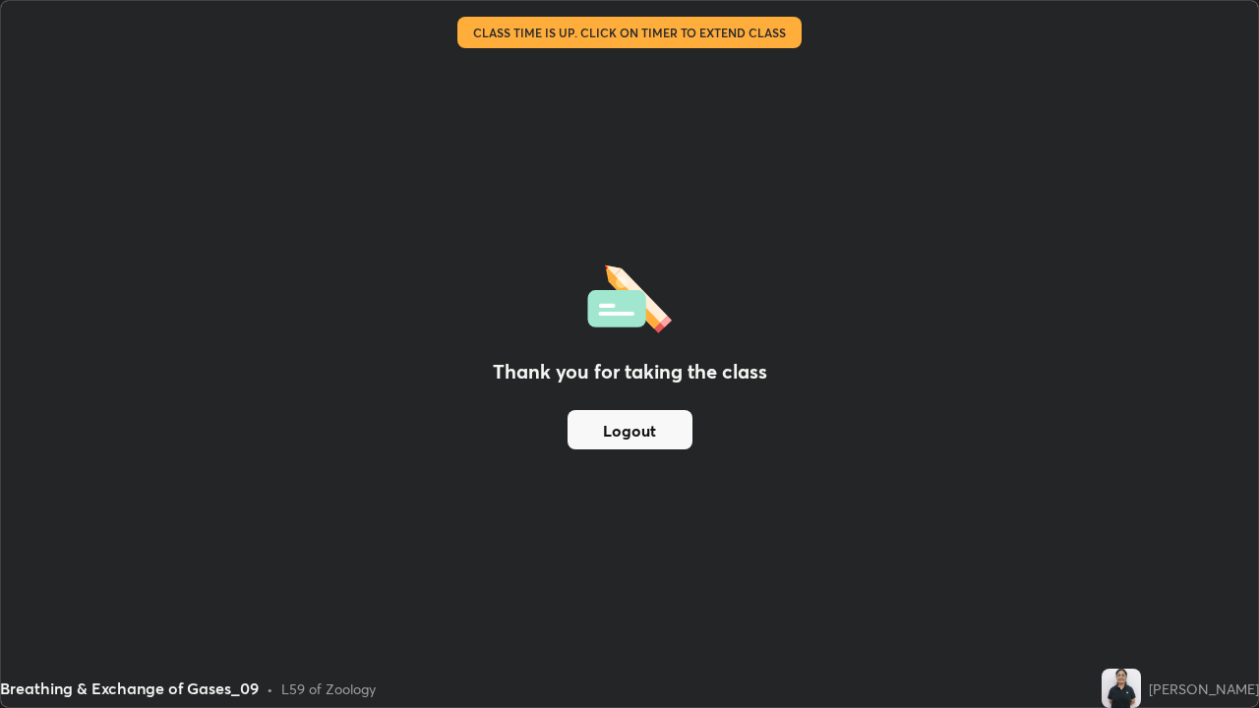
click at [664, 435] on button "Logout" at bounding box center [630, 429] width 125 height 39
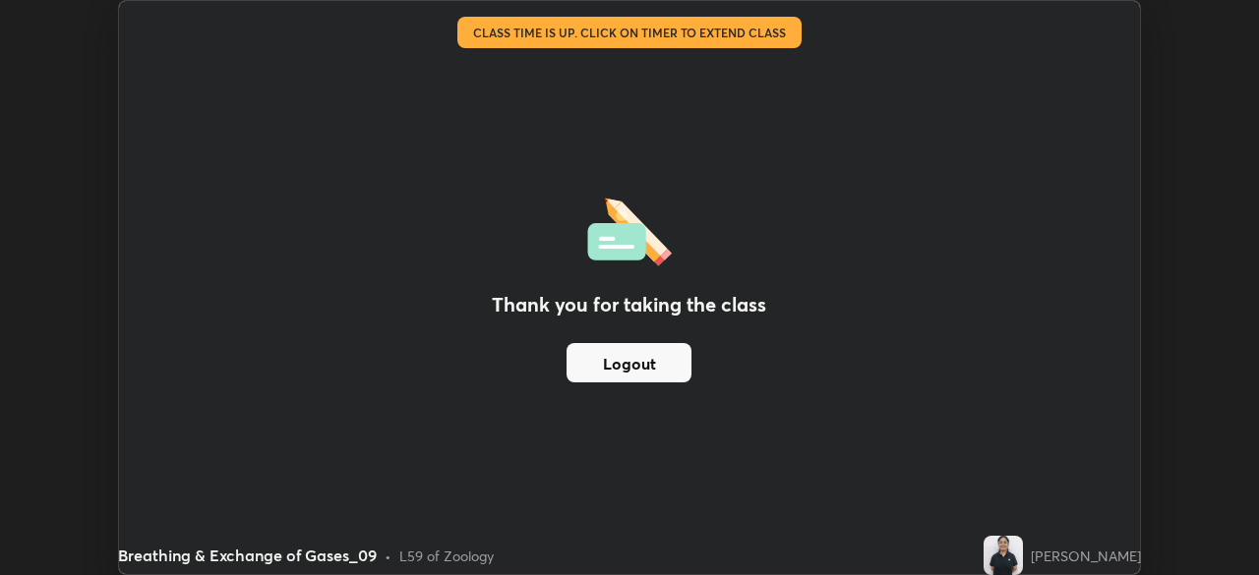
scroll to position [97782, 97099]
